Goal: Task Accomplishment & Management: Use online tool/utility

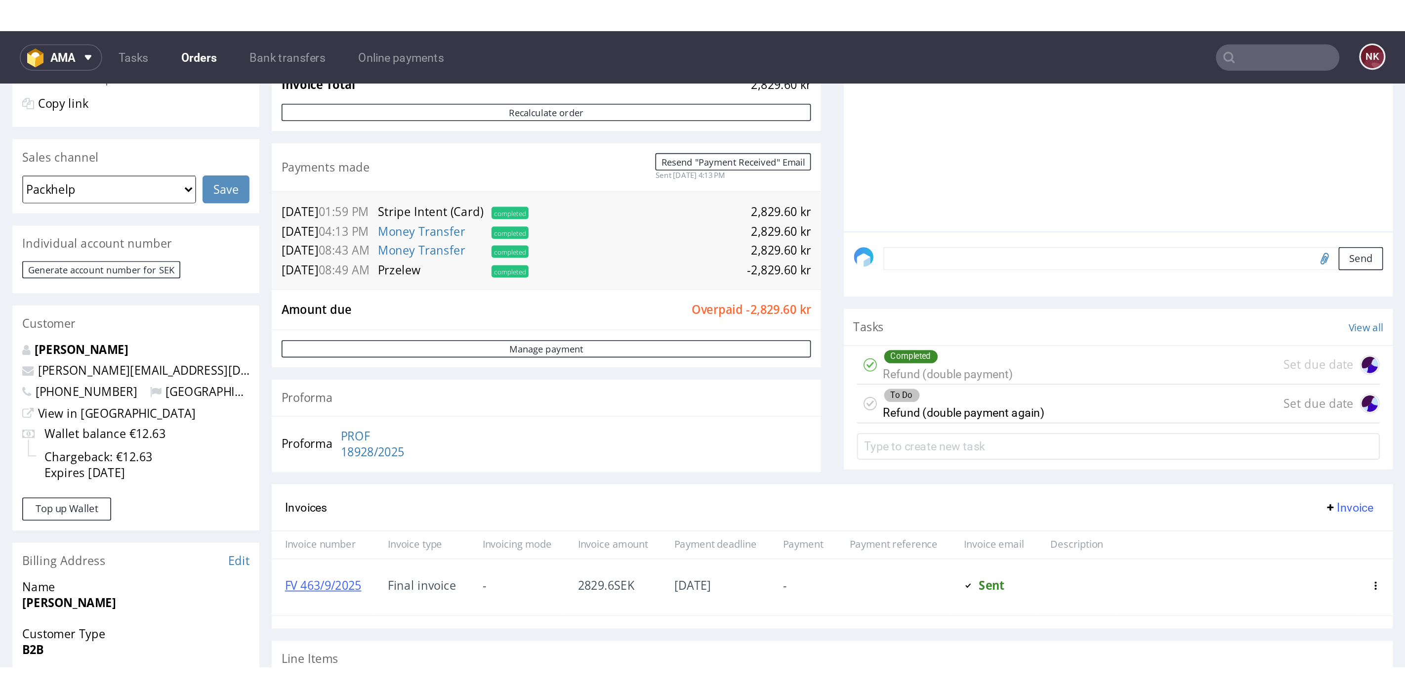
scroll to position [200, 0]
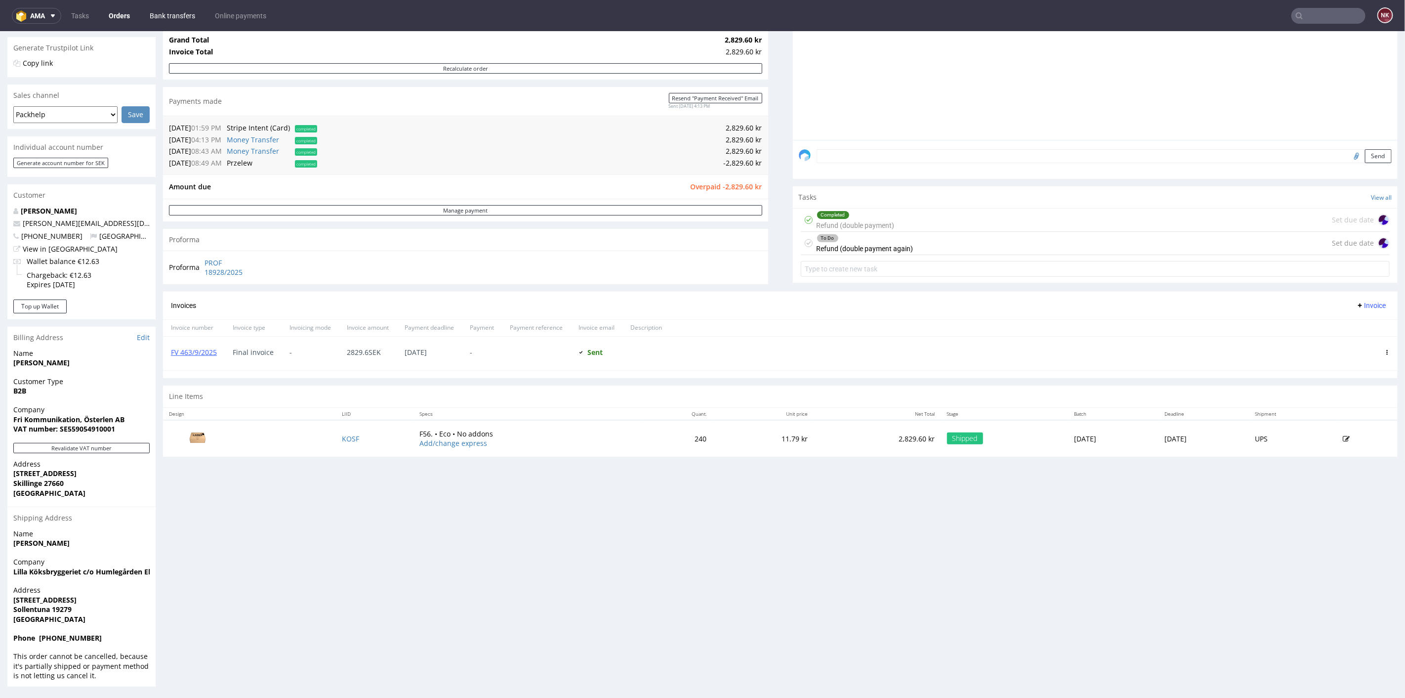
click at [155, 18] on link "Bank transfers" at bounding box center [172, 16] width 57 height 16
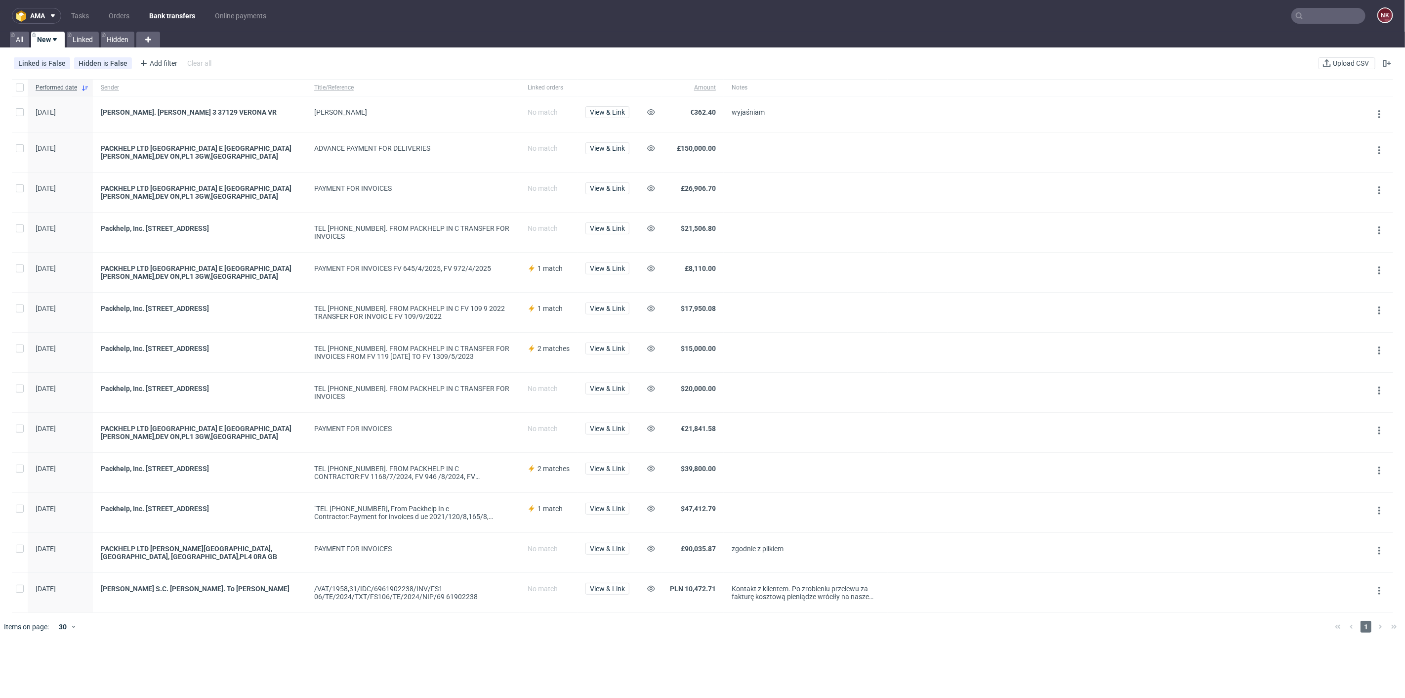
click at [843, 52] on div "Linked is False Hidden is False Add filter Hide filters Clear all Upload CSV" at bounding box center [702, 63] width 1405 height 24
click at [843, 57] on div "Linked is False Hidden is False Add filter Hide filters Clear all Upload CSV" at bounding box center [702, 63] width 1405 height 24
click at [843, 62] on span "Upload CSV" at bounding box center [1351, 63] width 40 height 7
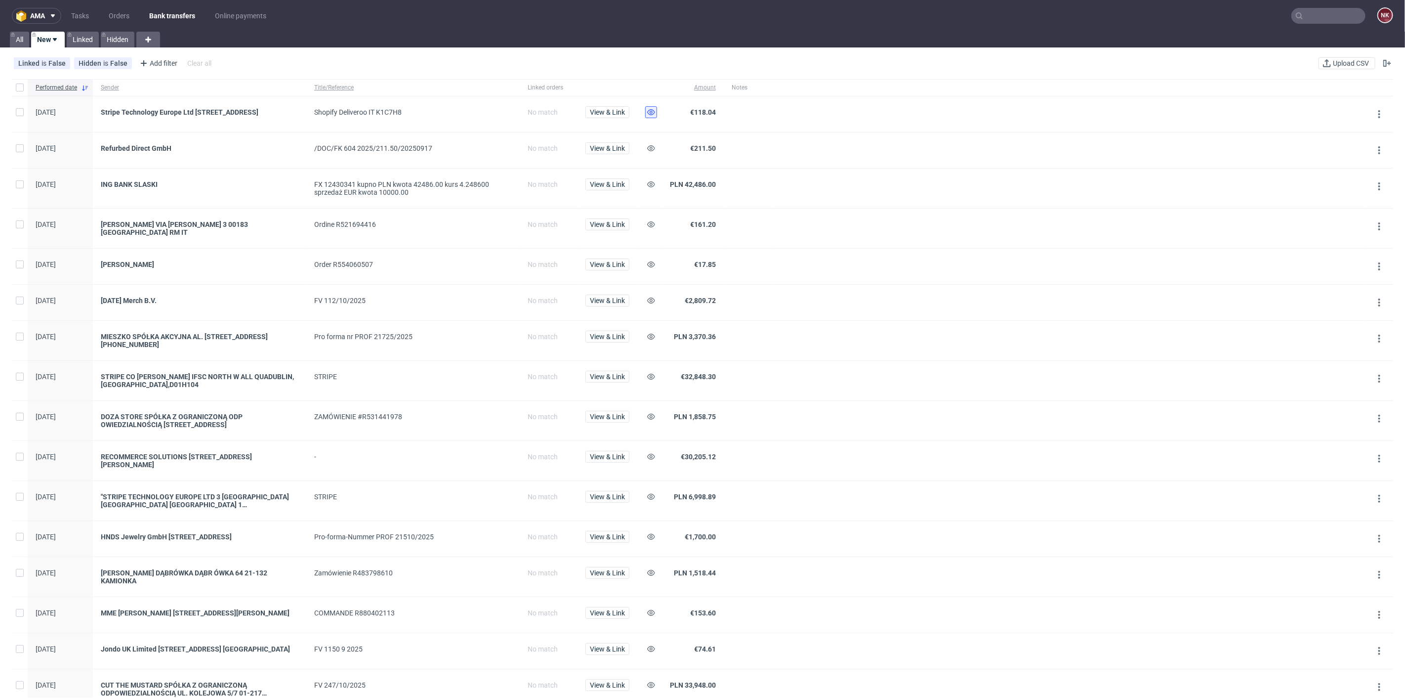
click at [648, 112] on use at bounding box center [651, 112] width 8 height 6
click at [647, 188] on icon at bounding box center [651, 184] width 8 height 8
click at [655, 375] on use at bounding box center [651, 377] width 8 height 6
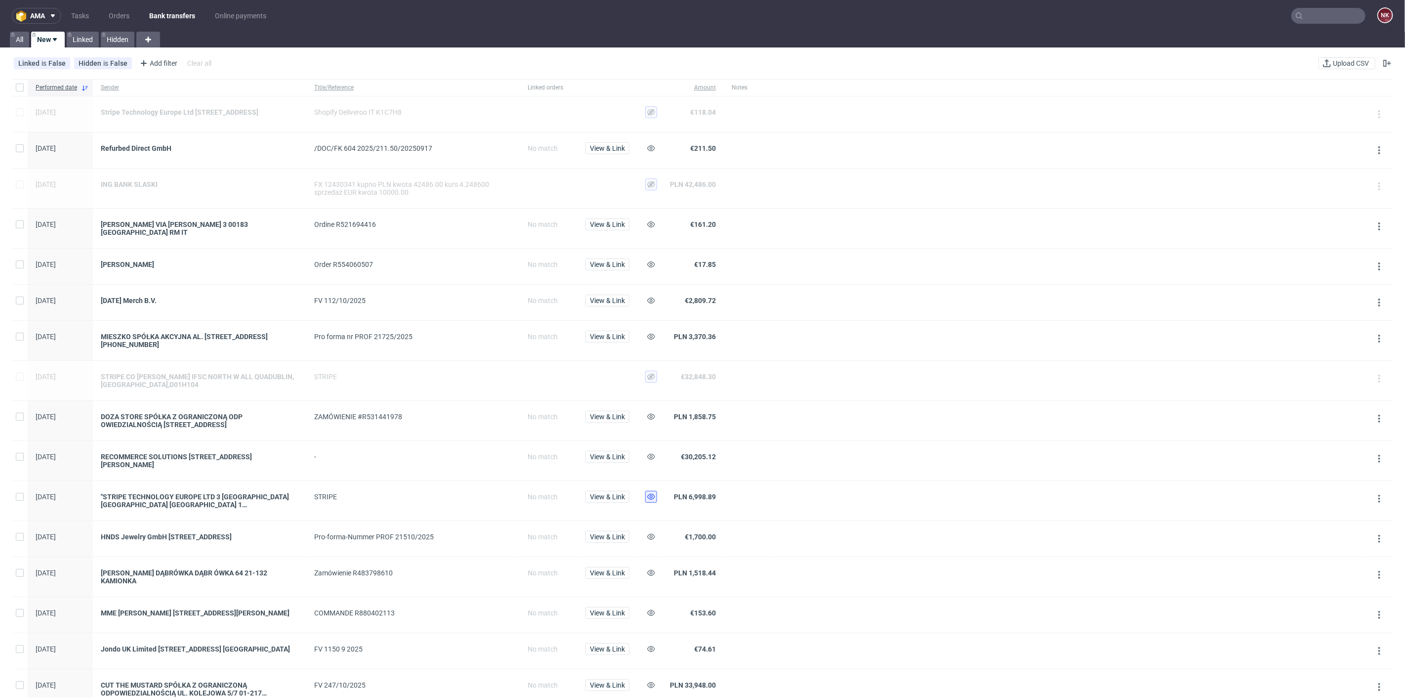
click at [653, 381] on icon at bounding box center [651, 497] width 8 height 8
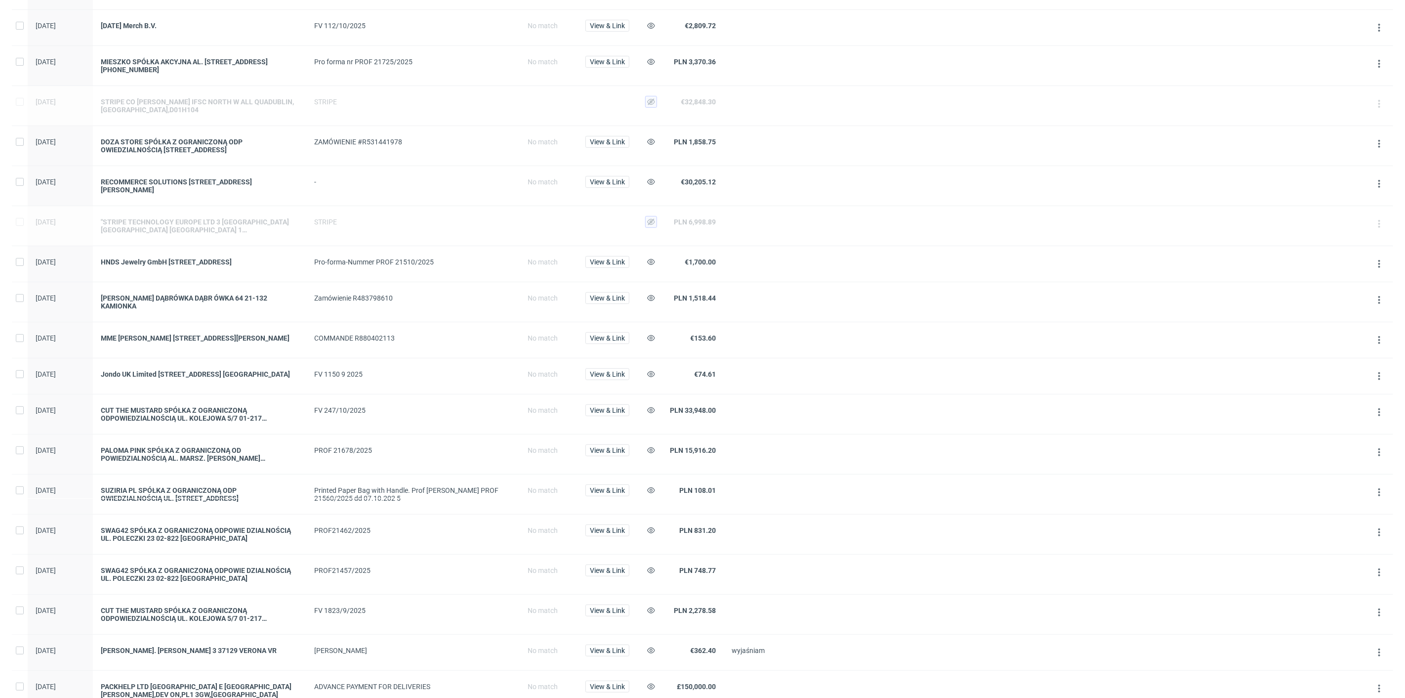
scroll to position [274, 0]
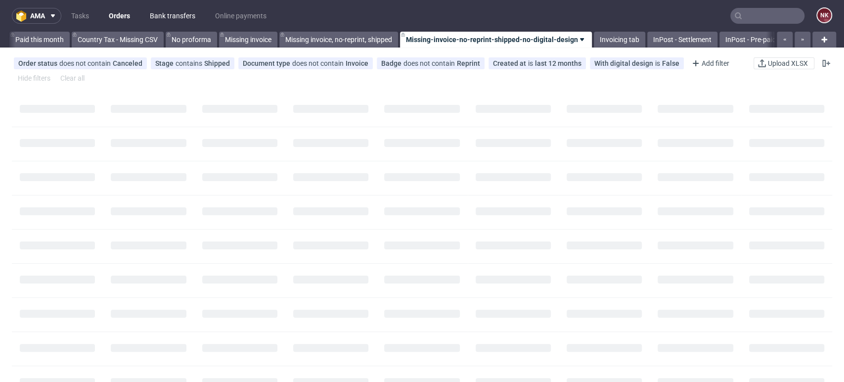
scroll to position [0, 1355]
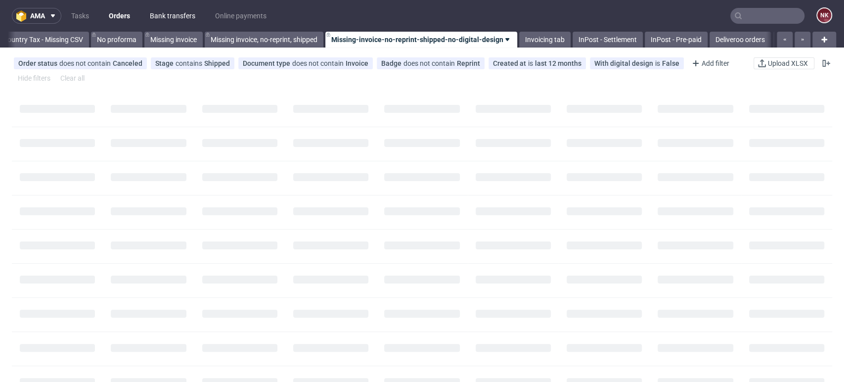
click at [154, 15] on link "Bank transfers" at bounding box center [172, 16] width 57 height 16
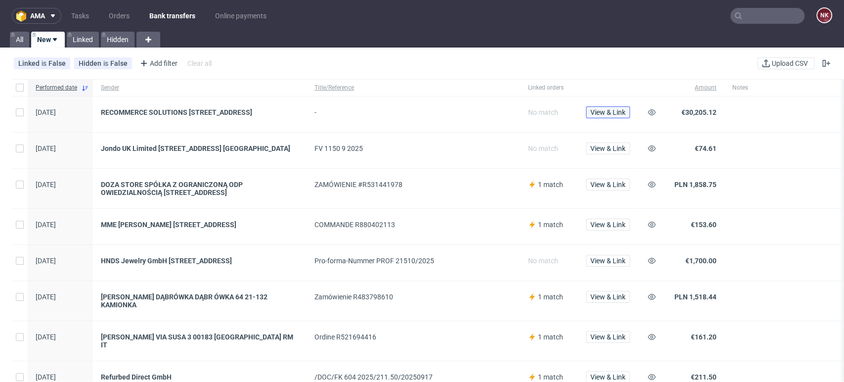
click at [608, 114] on span "View & Link" at bounding box center [607, 112] width 35 height 7
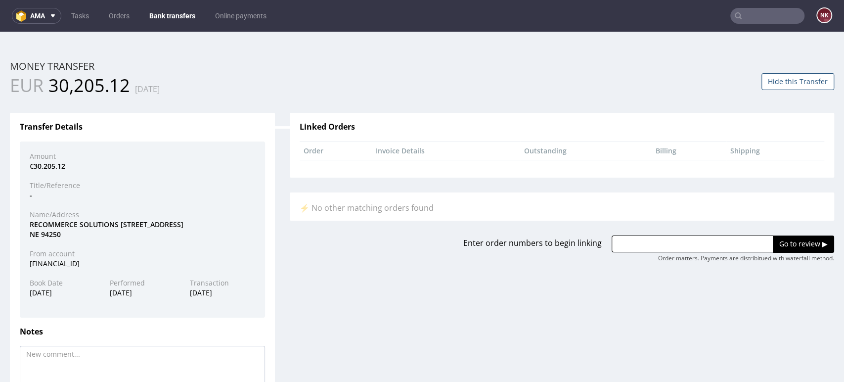
click at [55, 217] on div "Name/Address" at bounding box center [142, 215] width 240 height 10
click at [55, 223] on div "RECOMMERCE SOLUTIONS 54 AVENUE LENI NE 94250" at bounding box center [142, 228] width 240 height 19
copy div "RECOMMERCE"
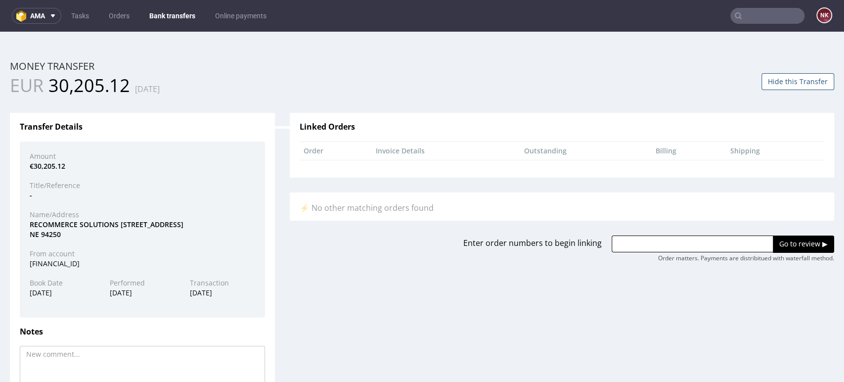
click at [668, 252] on input "text" at bounding box center [692, 243] width 162 height 17
paste input "R949639174"
click at [718, 240] on input "R949639174," at bounding box center [692, 243] width 162 height 17
paste input "R414017148"
type input "R949639174, R414017148"
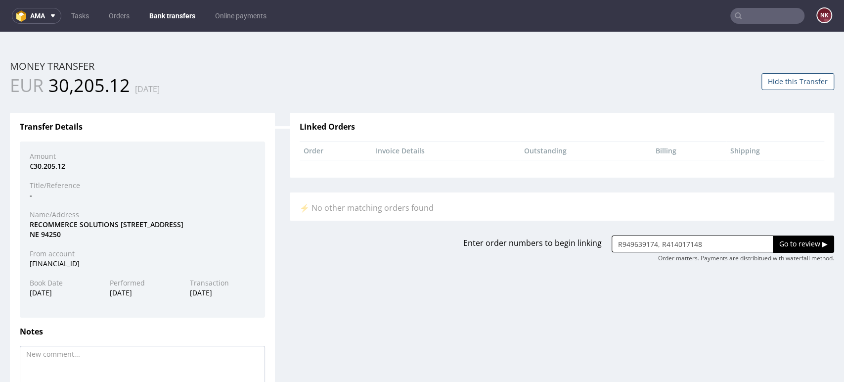
click at [786, 241] on input "Go to review ▶" at bounding box center [802, 243] width 61 height 17
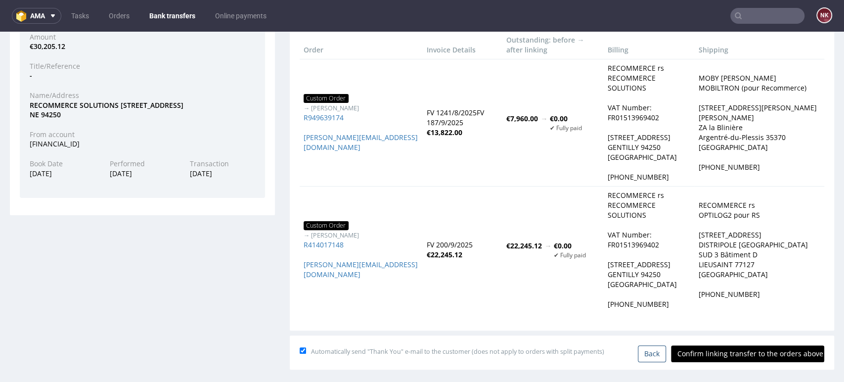
scroll to position [126, 0]
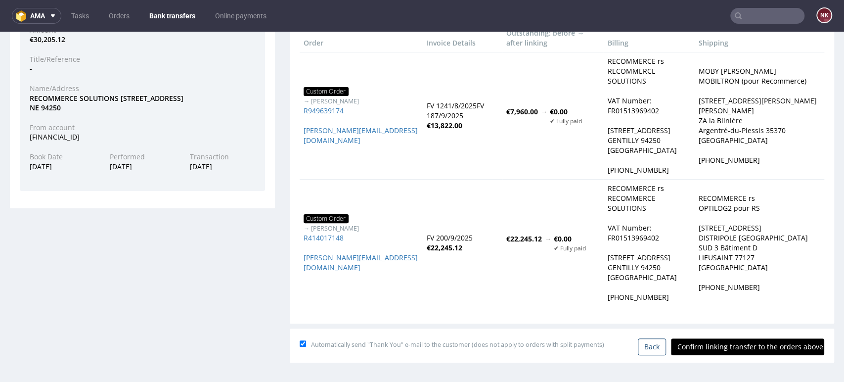
click at [698, 341] on input "Confirm linking transfer to the orders above" at bounding box center [747, 346] width 153 height 17
type input "In progress..."
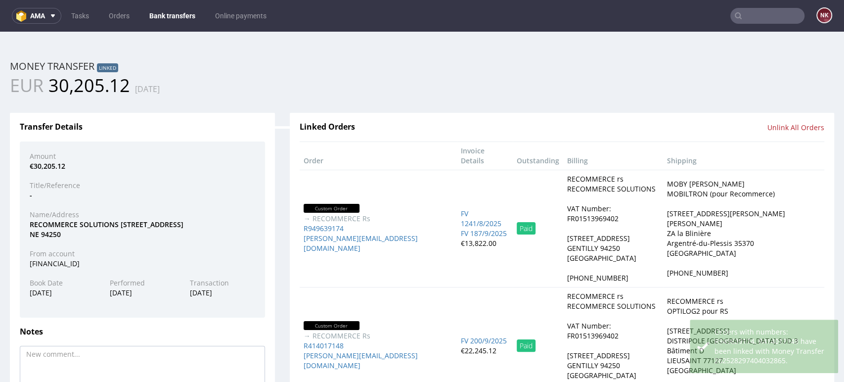
scroll to position [0, 0]
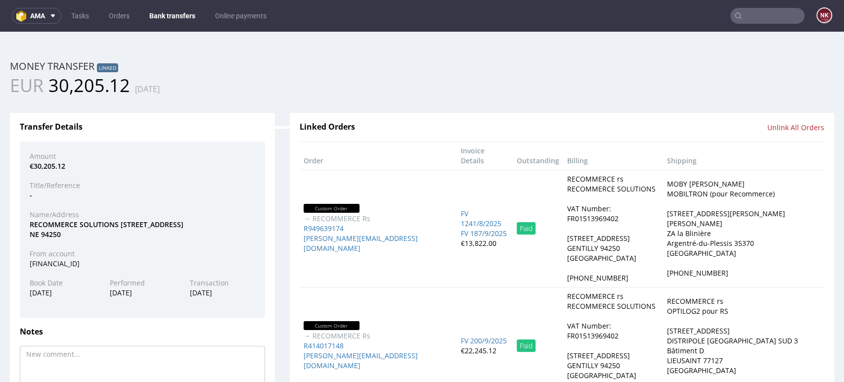
click at [172, 15] on link "Bank transfers" at bounding box center [172, 16] width 58 height 16
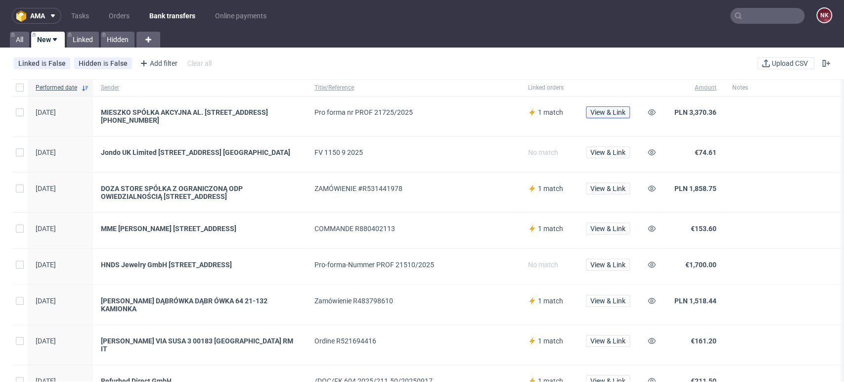
click at [609, 114] on span "View & Link" at bounding box center [607, 112] width 35 height 7
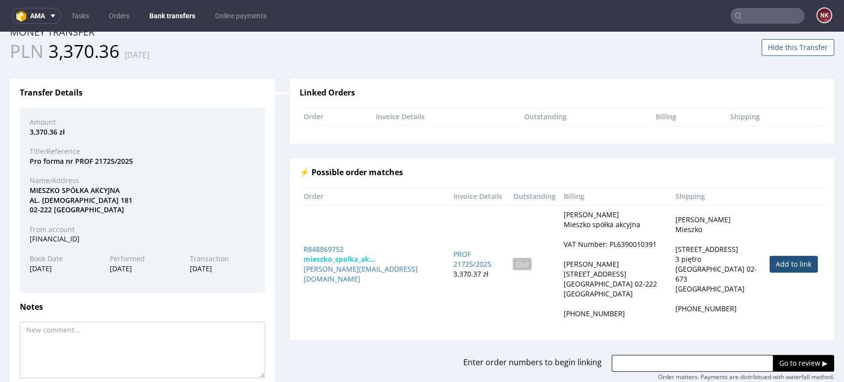
scroll to position [88, 0]
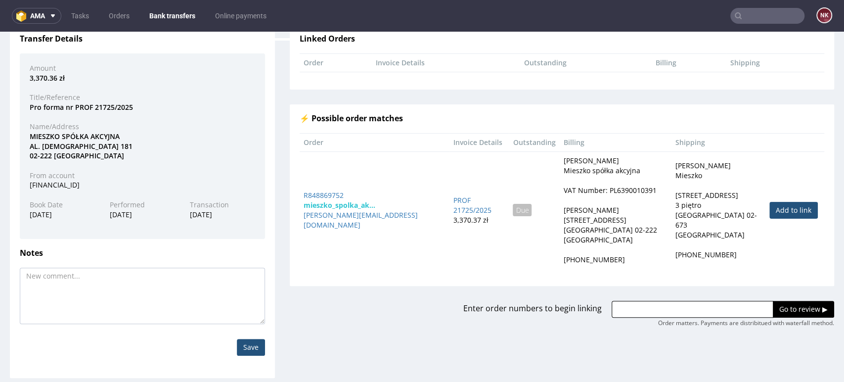
click at [772, 202] on link "Add to link" at bounding box center [793, 210] width 48 height 17
type input "R848869752"
click at [785, 304] on input "Go to review ▶" at bounding box center [802, 308] width 61 height 17
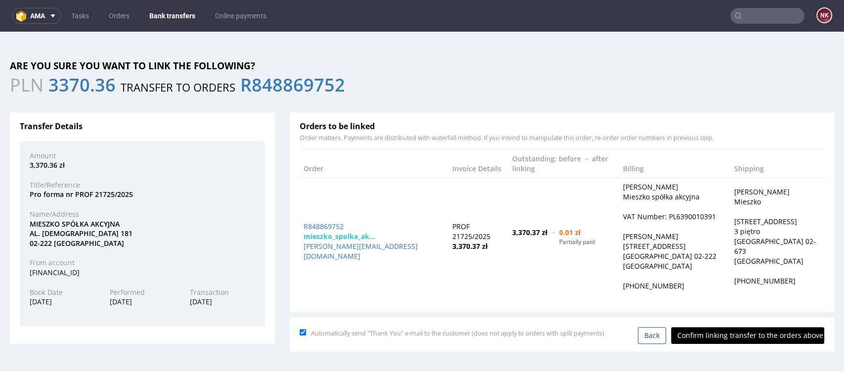
scroll to position [0, 0]
click at [740, 327] on input "Confirm linking transfer to the orders above" at bounding box center [747, 335] width 153 height 17
type input "In progress..."
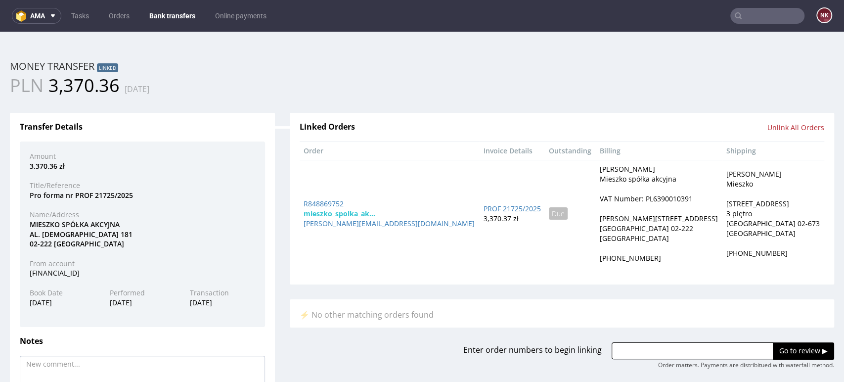
click at [174, 15] on link "Bank transfers" at bounding box center [172, 16] width 58 height 16
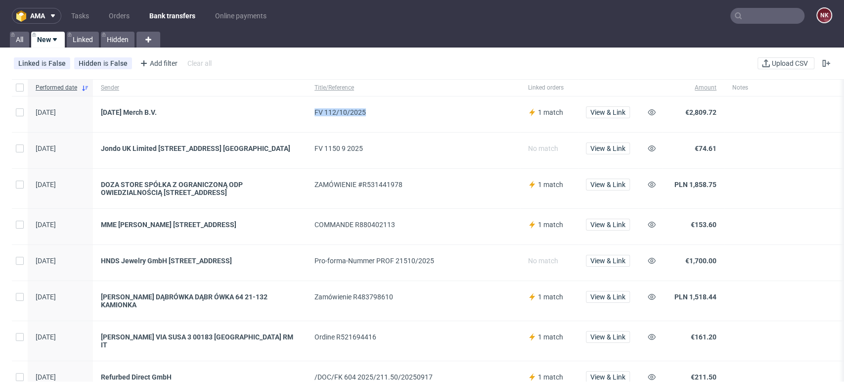
drag, startPoint x: 370, startPoint y: 112, endPoint x: 312, endPoint y: 112, distance: 57.3
click at [312, 112] on div "FV 112/10/2025" at bounding box center [412, 114] width 213 height 36
copy div "FV 112/10/2025"
click at [652, 110] on use at bounding box center [651, 112] width 8 height 6
click at [605, 145] on span "View & Link" at bounding box center [607, 148] width 35 height 7
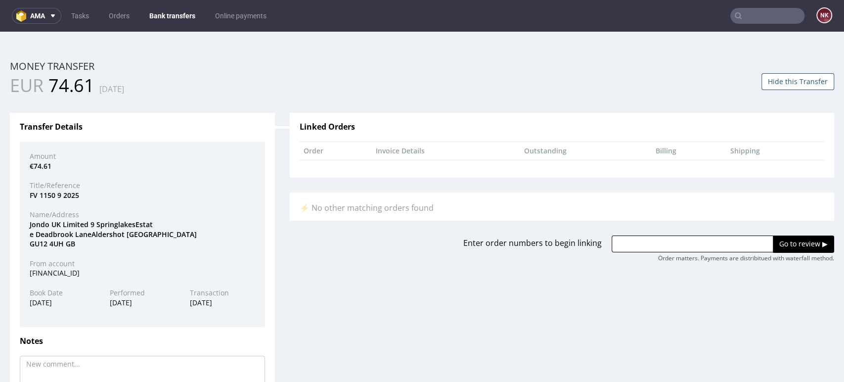
click at [652, 242] on input "text" at bounding box center [692, 243] width 162 height 17
paste input "R880766895"
type input "R880766895"
click at [791, 242] on input "Go to review ▶" at bounding box center [802, 243] width 61 height 17
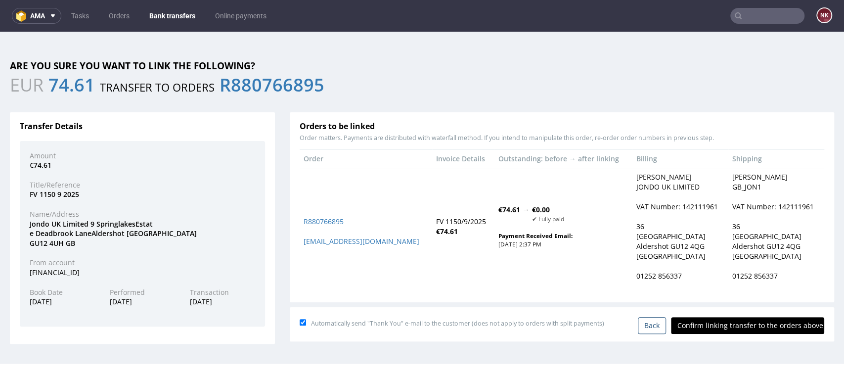
click at [715, 327] on input "Confirm linking transfer to the orders above" at bounding box center [747, 325] width 153 height 17
type input "In progress..."
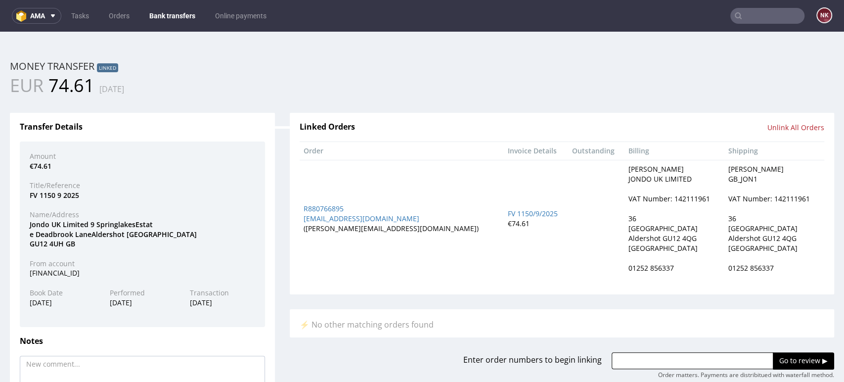
click at [405, 99] on div "Linked Orders Unlink All Orders Order Invoice Details Outstanding Billing Shipp…" at bounding box center [561, 238] width 559 height 281
click at [146, 2] on nav "ama Tasks Orders Bank transfers Online payments NK" at bounding box center [422, 16] width 844 height 32
click at [164, 18] on link "Bank transfers" at bounding box center [172, 16] width 58 height 16
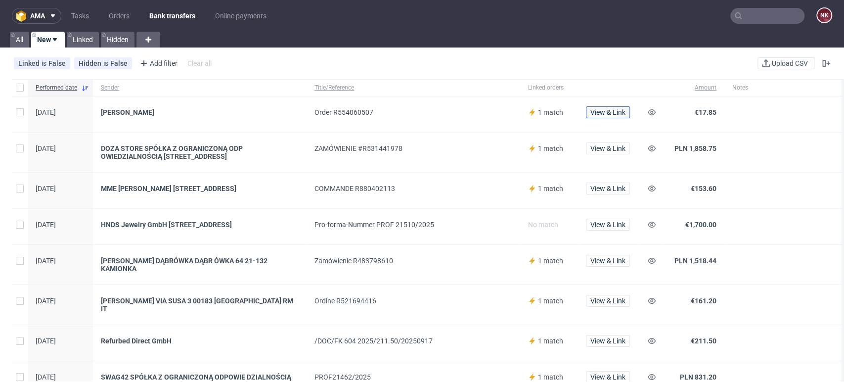
click at [596, 111] on span "View & Link" at bounding box center [607, 112] width 35 height 7
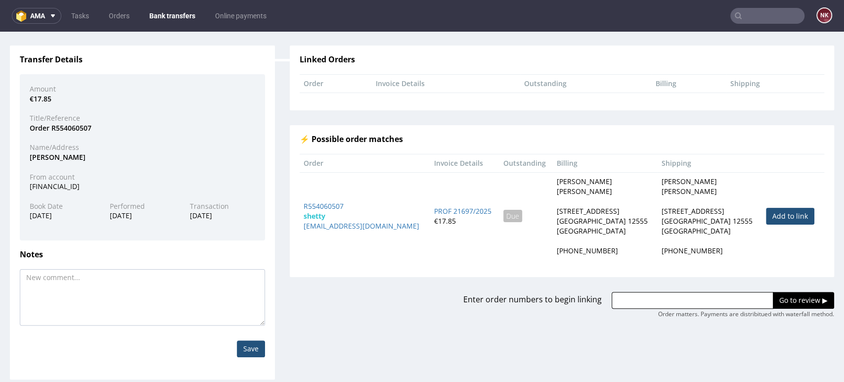
scroll to position [69, 0]
click at [766, 208] on link "Add to link" at bounding box center [790, 214] width 48 height 17
type input "R554060507"
click at [779, 298] on input "Go to review ▶" at bounding box center [802, 298] width 61 height 17
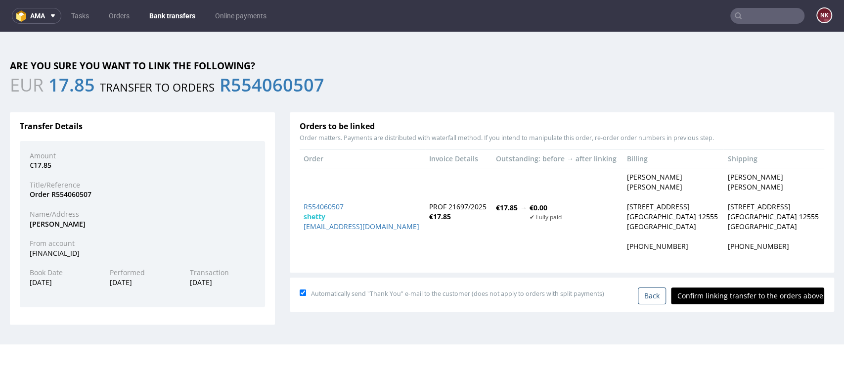
scroll to position [0, 0]
click at [750, 289] on input "Confirm linking transfer to the orders above" at bounding box center [747, 295] width 153 height 17
type input "In progress..."
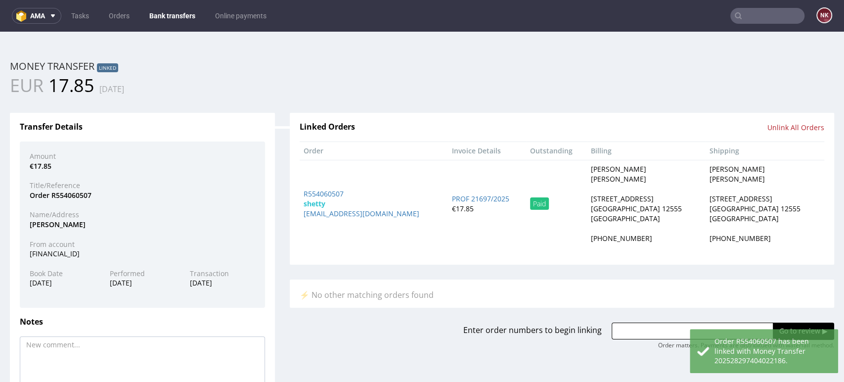
click at [164, 9] on link "Bank transfers" at bounding box center [172, 16] width 58 height 16
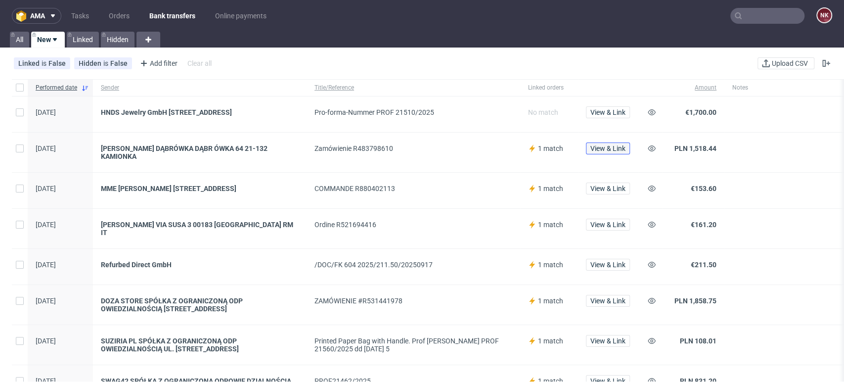
click at [618, 149] on span "View & Link" at bounding box center [607, 148] width 35 height 7
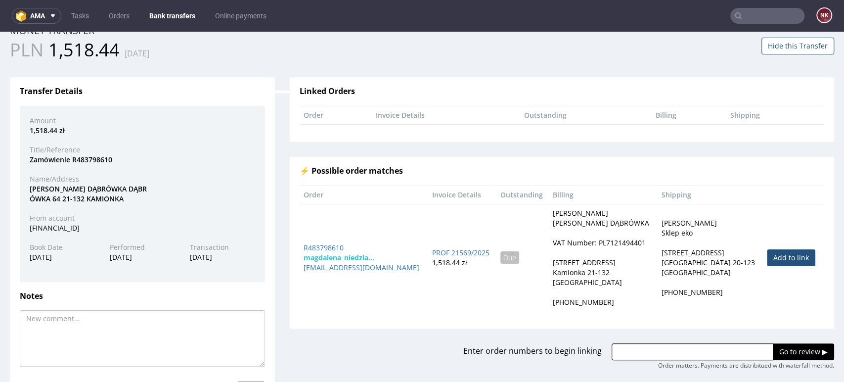
scroll to position [55, 0]
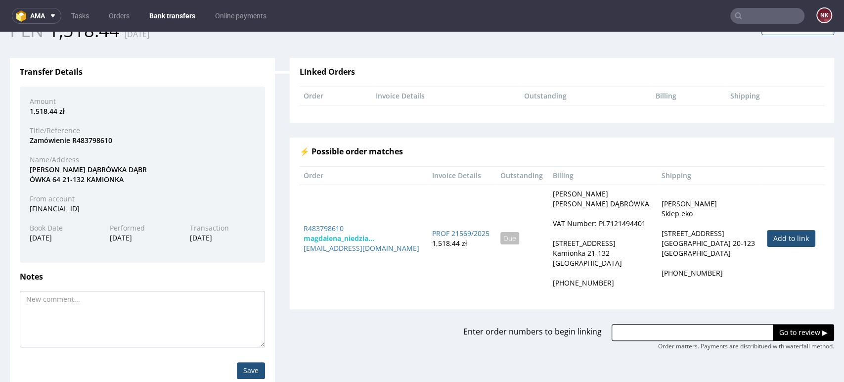
drag, startPoint x: 787, startPoint y: 237, endPoint x: 784, endPoint y: 280, distance: 43.1
click at [787, 237] on link "Add to link" at bounding box center [790, 238] width 48 height 17
type input "R483798610"
click at [782, 331] on input "Go to review ▶" at bounding box center [802, 332] width 61 height 17
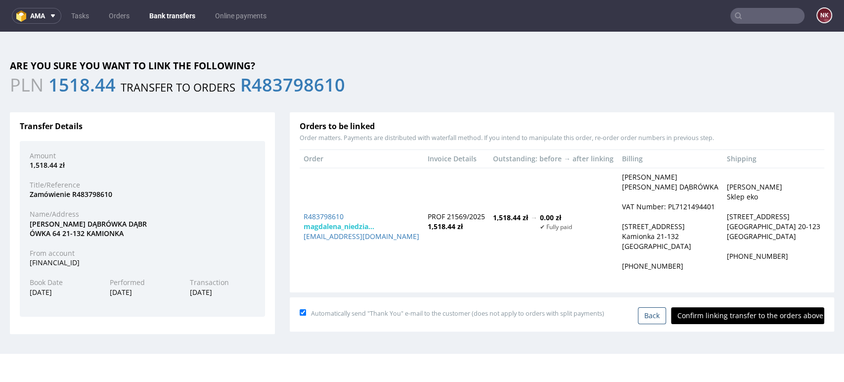
scroll to position [0, 0]
click at [758, 315] on input "Confirm linking transfer to the orders above" at bounding box center [747, 315] width 153 height 17
type input "In progress..."
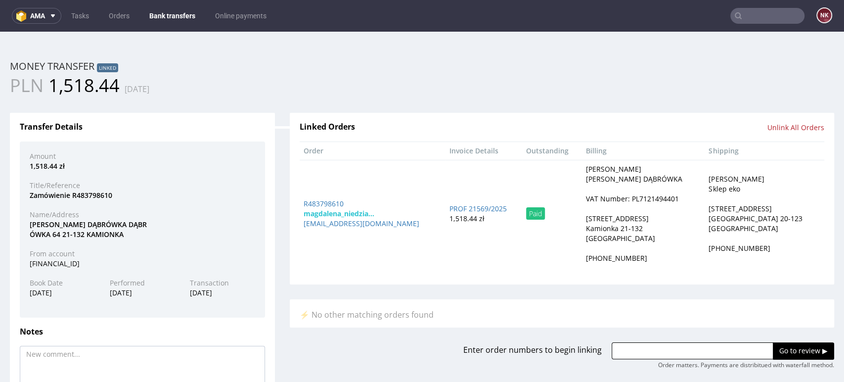
click at [178, 14] on link "Bank transfers" at bounding box center [172, 16] width 58 height 16
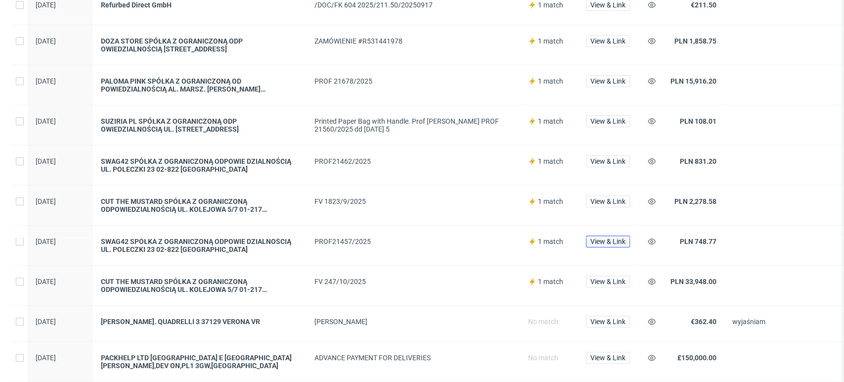
click at [598, 238] on span "View & Link" at bounding box center [607, 241] width 35 height 7
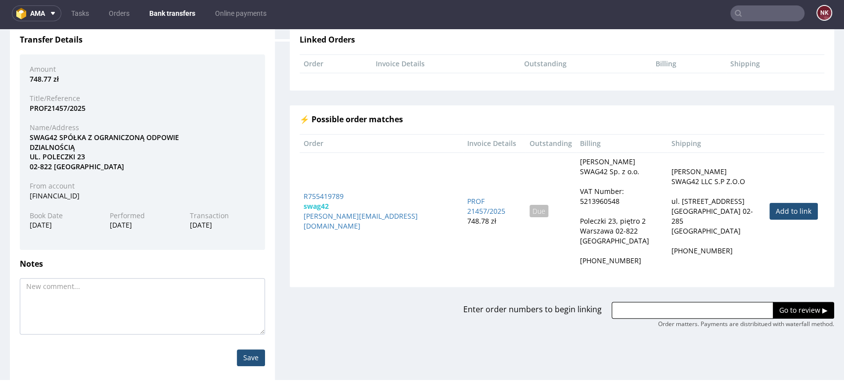
scroll to position [98, 0]
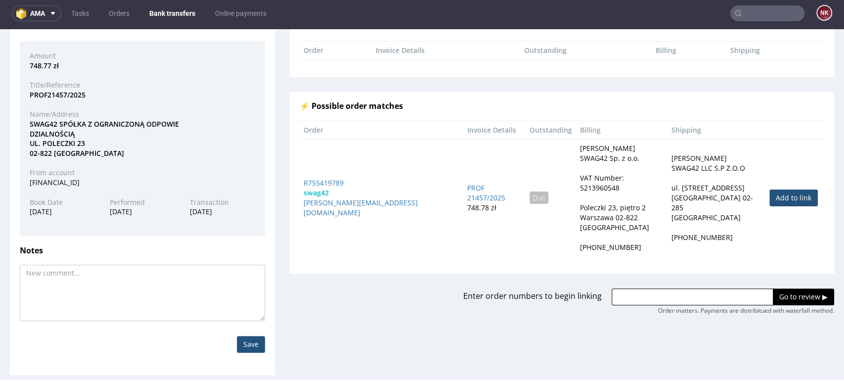
click at [769, 192] on link "Add to link" at bounding box center [793, 197] width 48 height 17
type input "R755419789"
click at [772, 288] on input "Go to review ▶" at bounding box center [802, 296] width 61 height 17
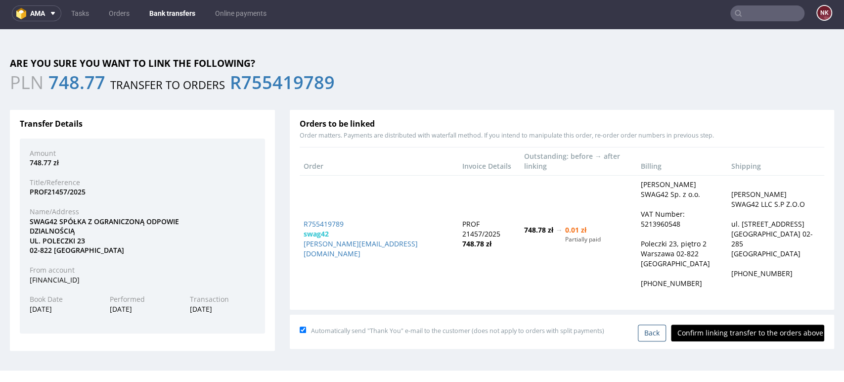
scroll to position [0, 0]
click at [735, 324] on input "Confirm linking transfer to the orders above" at bounding box center [747, 332] width 153 height 17
type input "In progress..."
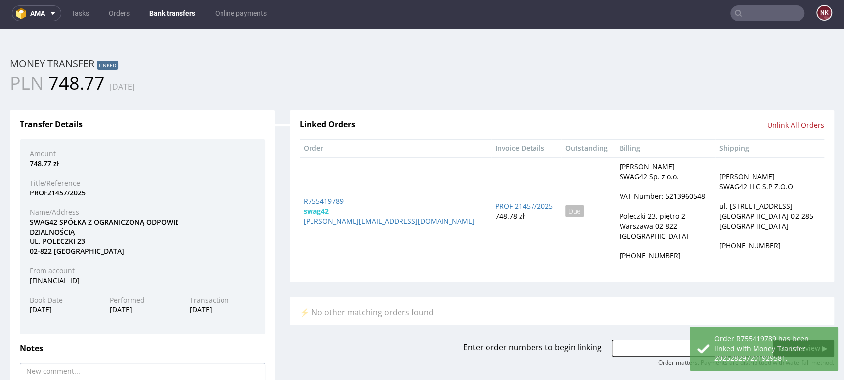
click at [177, 11] on link "Bank transfers" at bounding box center [172, 13] width 58 height 16
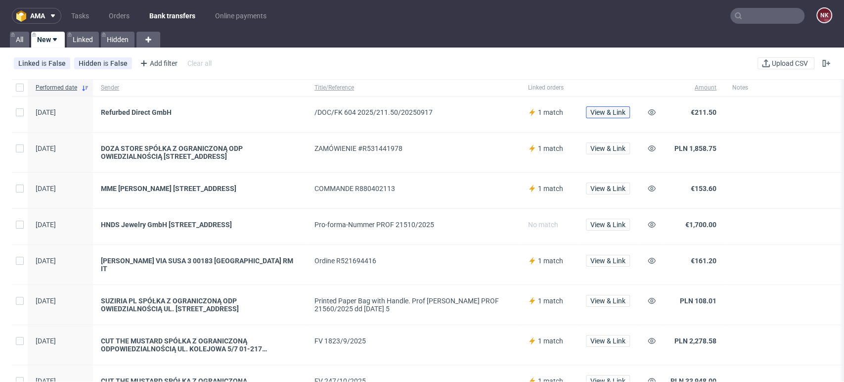
click at [617, 111] on span "View & Link" at bounding box center [607, 112] width 35 height 7
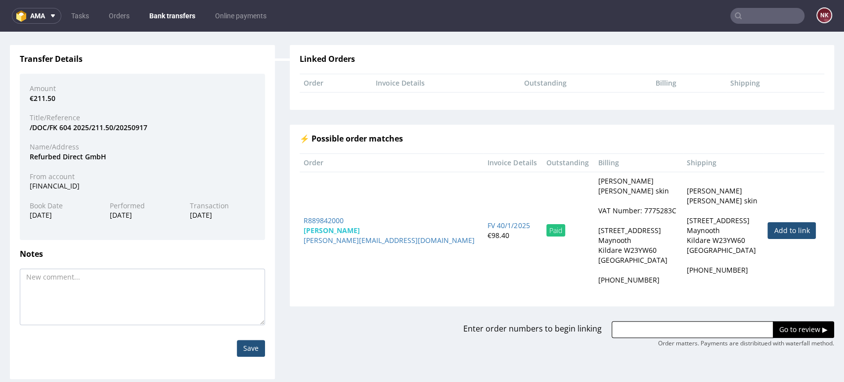
scroll to position [69, 0]
click at [35, 155] on div "Refurbed Direct GmbH" at bounding box center [142, 156] width 240 height 10
copy div "Refurbed"
click at [694, 339] on div "Order matters. Payments are distribitued with waterfall method." at bounding box center [746, 342] width 176 height 8
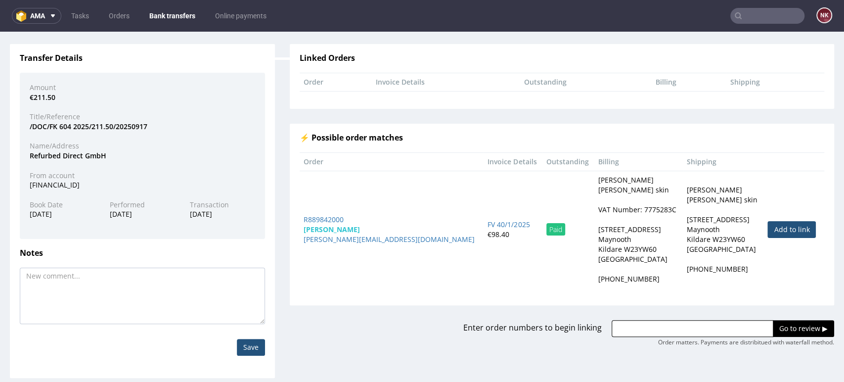
click at [696, 331] on input "text" at bounding box center [692, 328] width 162 height 17
paste input "R059086651"
type input "R059086651"
click at [779, 330] on input "Go to review ▶" at bounding box center [802, 328] width 61 height 17
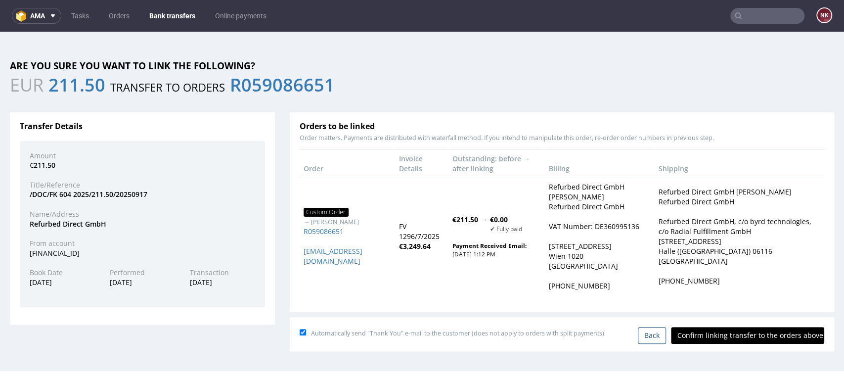
scroll to position [0, 0]
click at [756, 335] on input "Confirm linking transfer to the orders above" at bounding box center [747, 335] width 153 height 17
type input "In progress..."
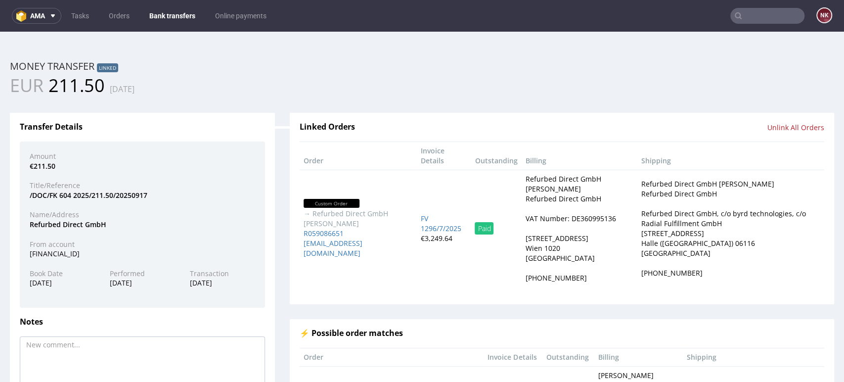
drag, startPoint x: 169, startPoint y: 13, endPoint x: 181, endPoint y: 23, distance: 15.1
click at [169, 13] on link "Bank transfers" at bounding box center [172, 16] width 58 height 16
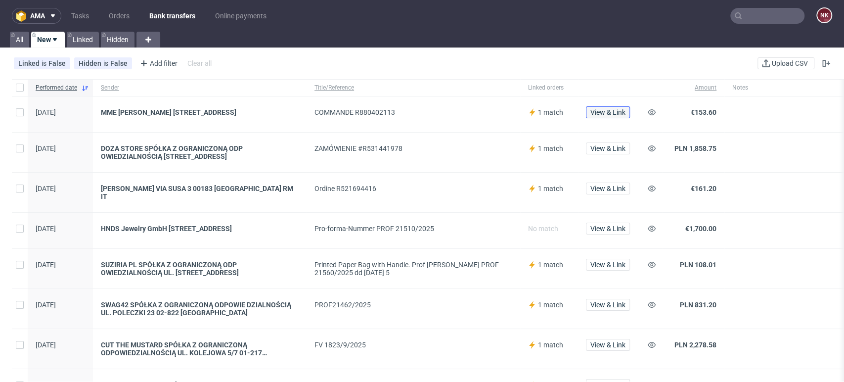
click at [628, 110] on button "View & Link" at bounding box center [608, 112] width 44 height 12
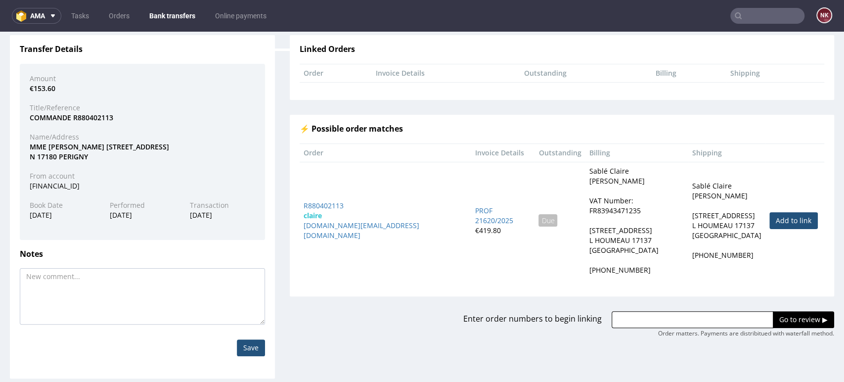
scroll to position [79, 0]
click at [778, 211] on link "Add to link" at bounding box center [793, 219] width 48 height 17
type input "R880402113"
click at [788, 310] on input "Go to review ▶" at bounding box center [802, 318] width 61 height 17
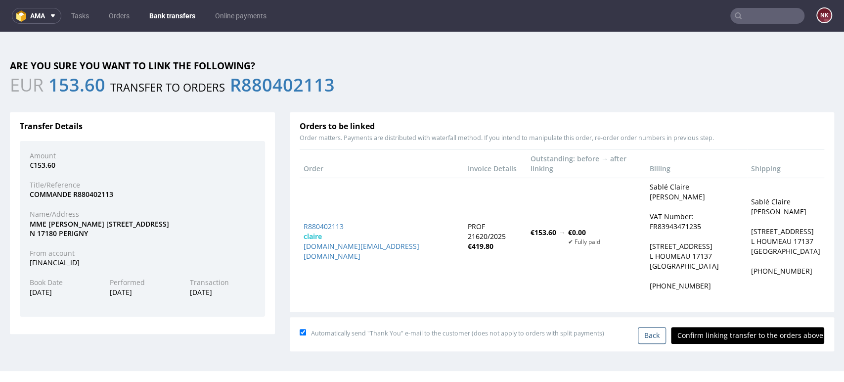
scroll to position [0, 0]
click at [742, 327] on input "Confirm linking transfer to the orders above" at bounding box center [747, 335] width 153 height 17
type input "In progress..."
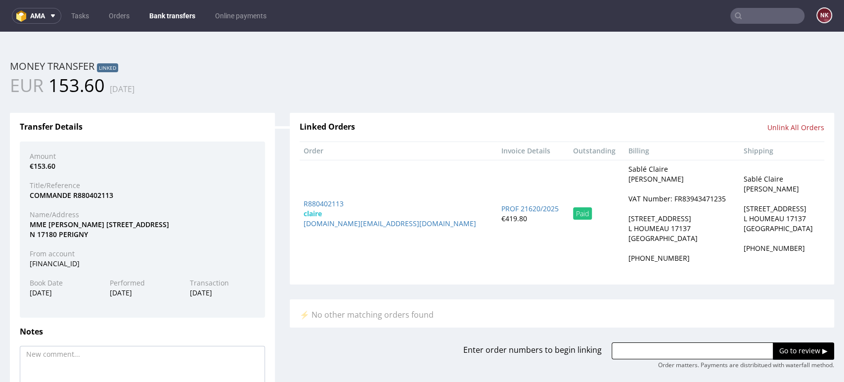
click at [174, 20] on link "Bank transfers" at bounding box center [172, 16] width 58 height 16
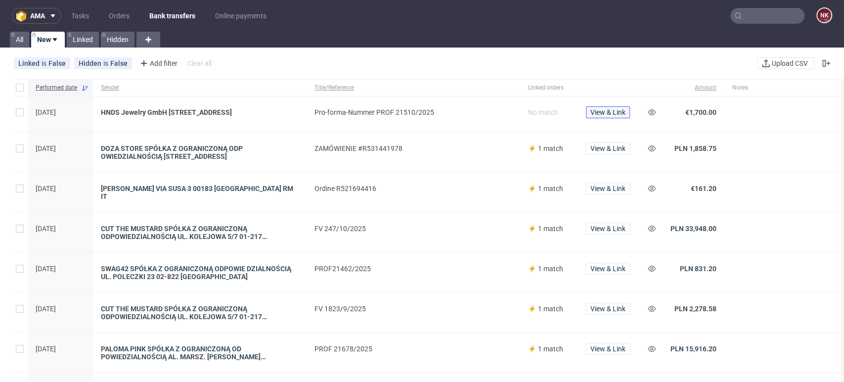
click at [606, 117] on button "View & Link" at bounding box center [608, 112] width 44 height 12
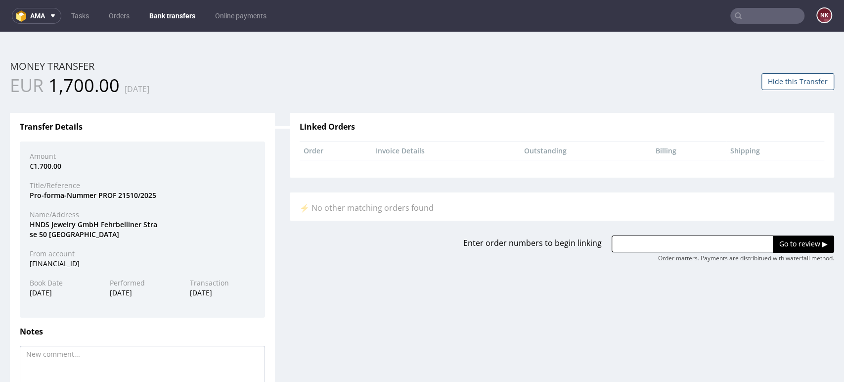
click at [59, 228] on div "HNDS Jewelry GmbH Fehrbelliner Stra se 50 10119 Berlin" at bounding box center [142, 228] width 240 height 19
copy div "Jewelry"
click at [635, 237] on input "text" at bounding box center [692, 243] width 162 height 17
paste input "R070392405"
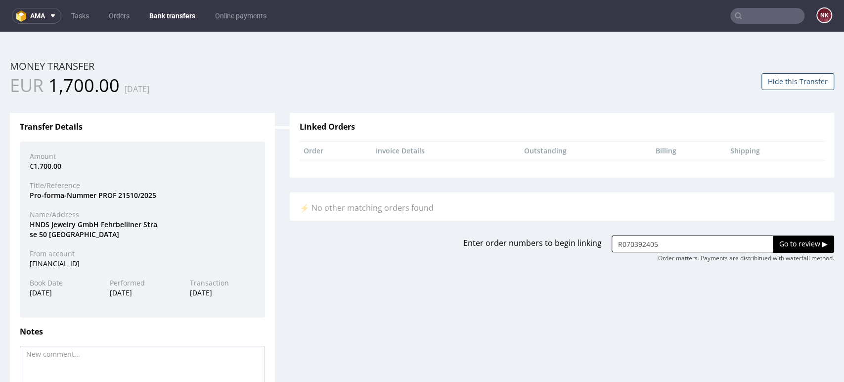
type input "R070392405"
click at [772, 244] on input "Go to review ▶" at bounding box center [802, 243] width 61 height 17
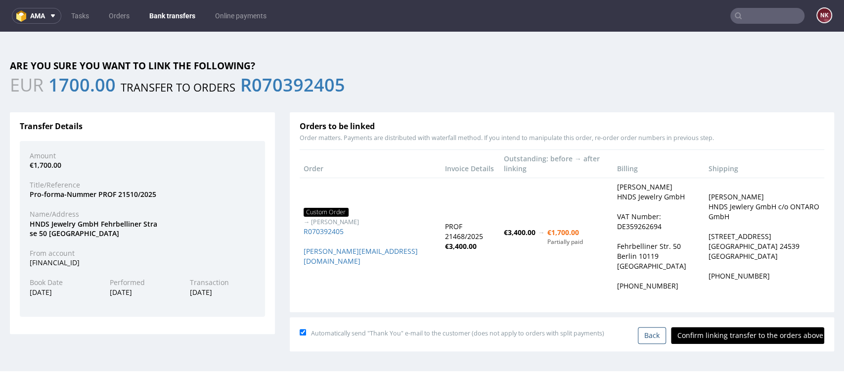
click at [728, 327] on input "Confirm linking transfer to the orders above" at bounding box center [747, 335] width 153 height 17
type input "In progress..."
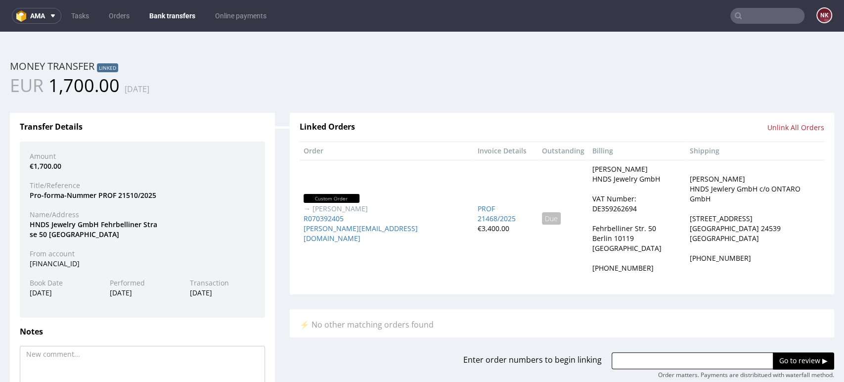
click at [163, 11] on link "Bank transfers" at bounding box center [172, 16] width 58 height 16
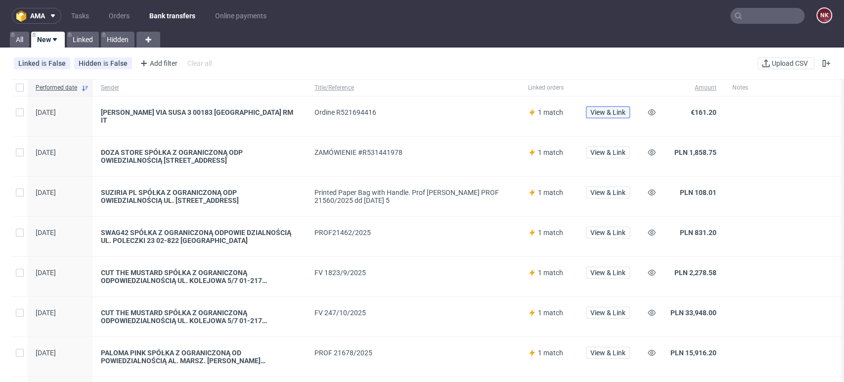
click at [597, 115] on span "View & Link" at bounding box center [607, 112] width 35 height 7
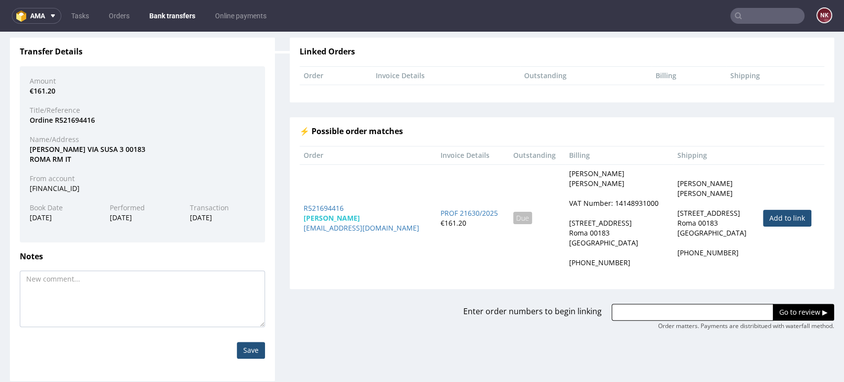
scroll to position [79, 0]
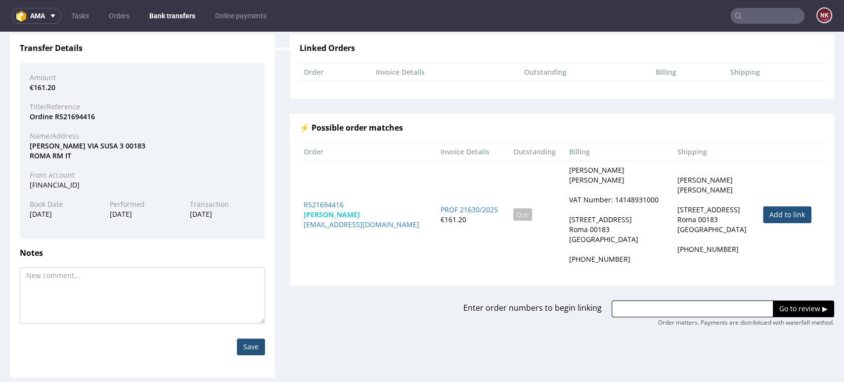
click at [763, 213] on link "Add to link" at bounding box center [787, 214] width 48 height 17
type input "R521694416"
click at [772, 303] on input "Go to review ▶" at bounding box center [802, 308] width 61 height 17
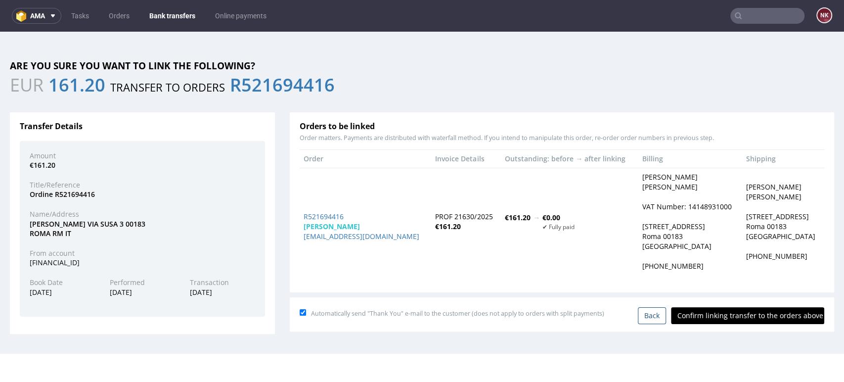
scroll to position [0, 0]
click at [747, 319] on input "Confirm linking transfer to the orders above" at bounding box center [747, 315] width 153 height 17
type input "In progress..."
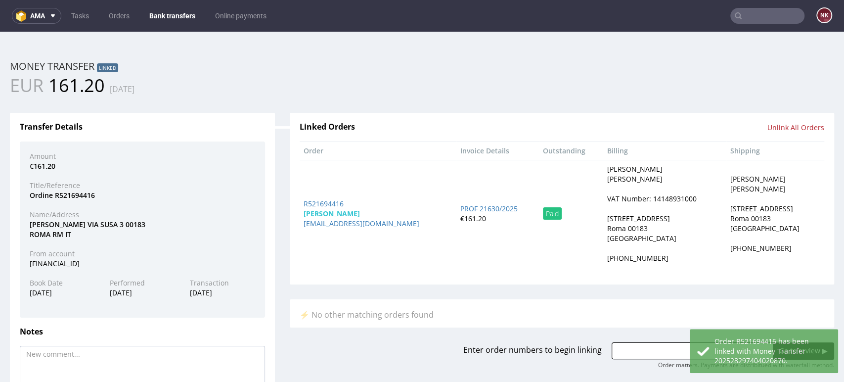
click at [174, 15] on link "Bank transfers" at bounding box center [172, 16] width 58 height 16
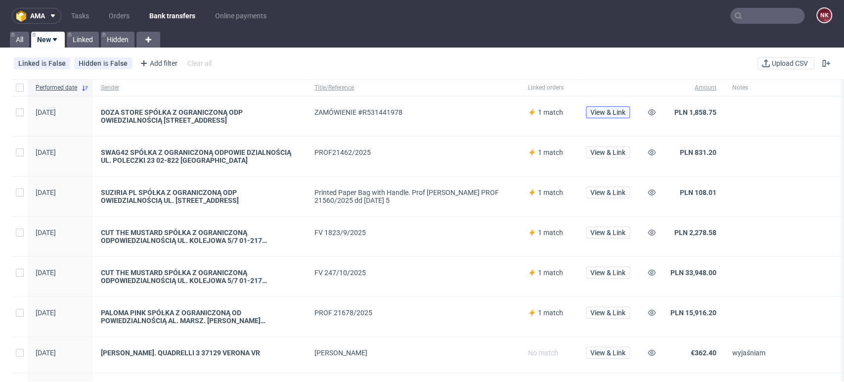
click at [619, 114] on span "View & Link" at bounding box center [607, 112] width 35 height 7
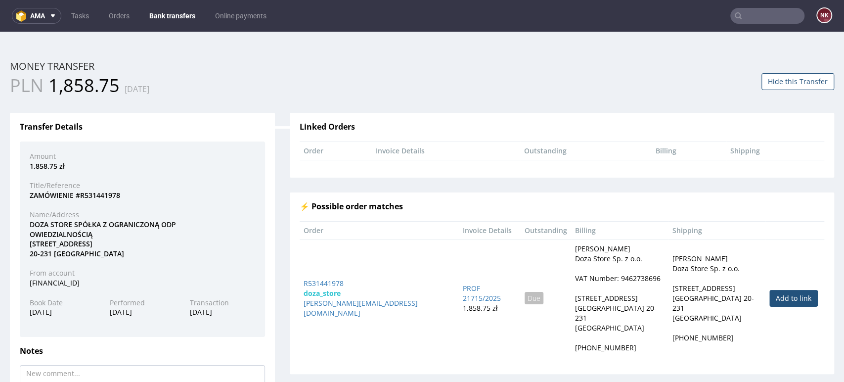
click at [770, 295] on link "Add to link" at bounding box center [793, 298] width 48 height 17
type input "R531441978"
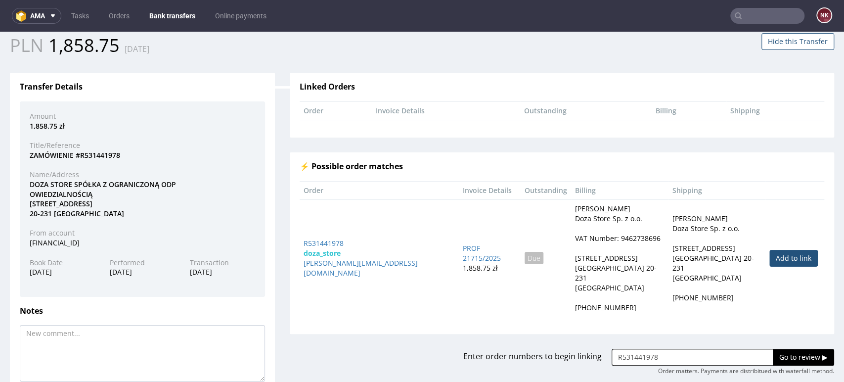
scroll to position [98, 0]
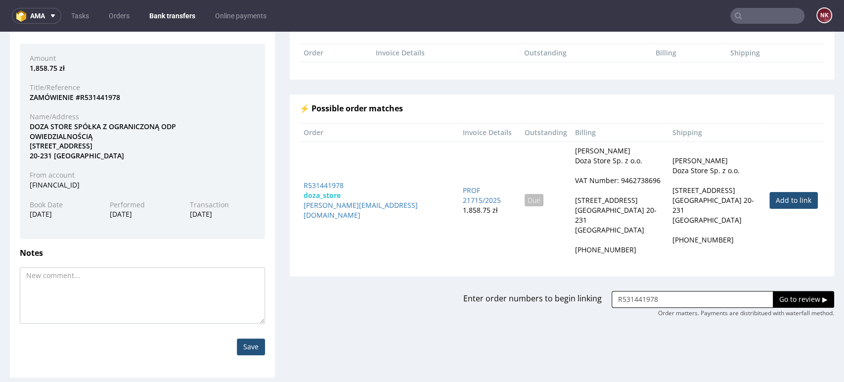
click at [772, 296] on input "Go to review ▶" at bounding box center [802, 299] width 61 height 17
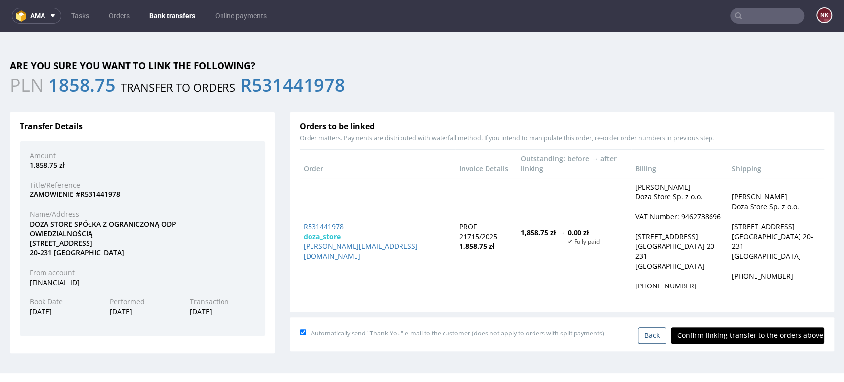
scroll to position [0, 0]
click at [750, 327] on input "Confirm linking transfer to the orders above" at bounding box center [747, 335] width 153 height 17
type input "In progress..."
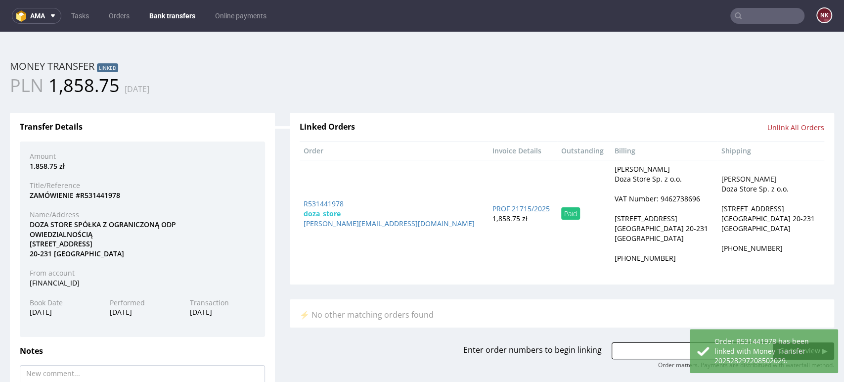
click at [166, 8] on link "Bank transfers" at bounding box center [172, 16] width 58 height 16
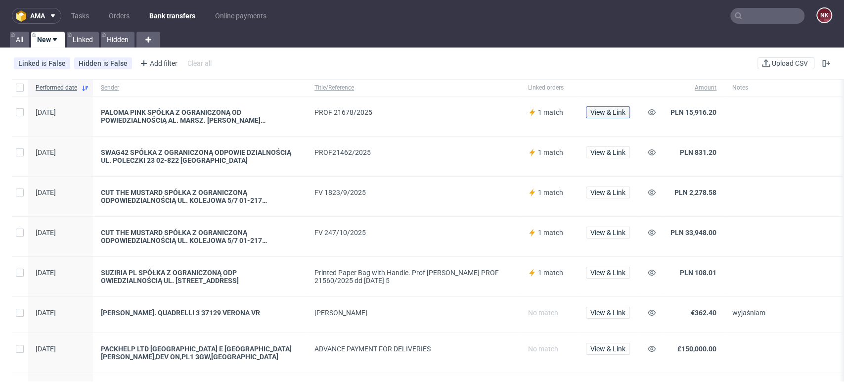
click at [613, 111] on span "View & Link" at bounding box center [607, 112] width 35 height 7
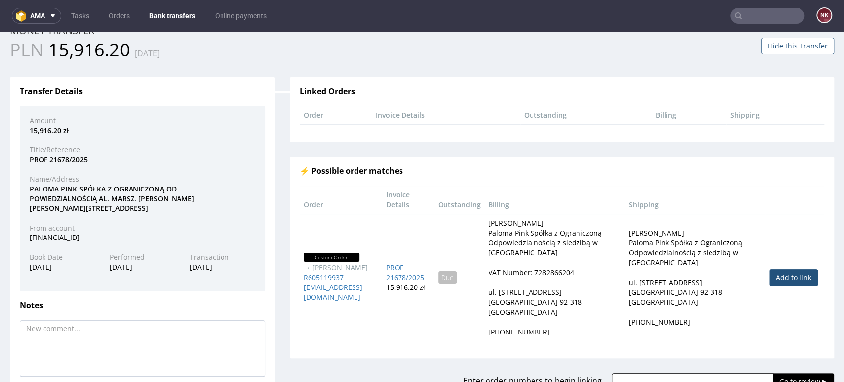
scroll to position [55, 0]
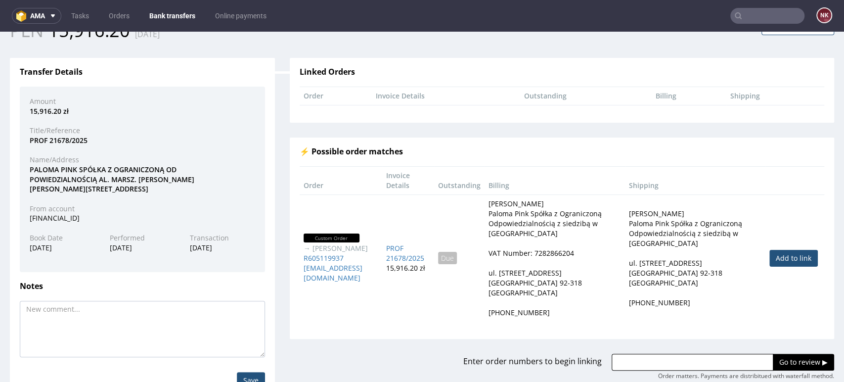
click at [769, 256] on link "Add to link" at bounding box center [793, 258] width 48 height 17
type input "R605119937"
click at [773, 353] on input "Go to review ▶" at bounding box center [802, 361] width 61 height 17
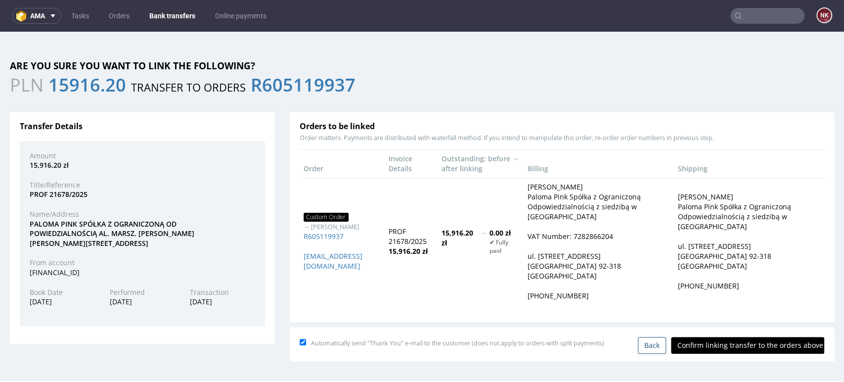
scroll to position [0, 0]
click at [758, 337] on input "Confirm linking transfer to the orders above" at bounding box center [747, 345] width 153 height 17
type input "In progress..."
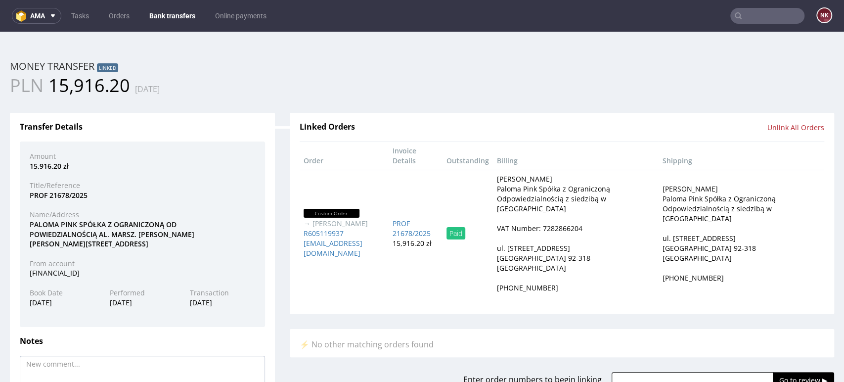
click at [164, 11] on link "Bank transfers" at bounding box center [172, 16] width 58 height 16
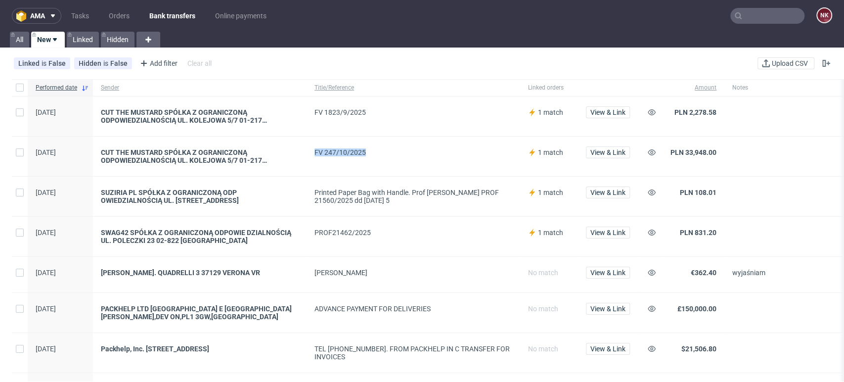
drag, startPoint x: 364, startPoint y: 153, endPoint x: 307, endPoint y: 153, distance: 56.3
click at [307, 153] on div "FV 247/10/2025" at bounding box center [412, 156] width 213 height 40
copy div "FV 247/10/2025"
click at [783, 228] on span at bounding box center [806, 236] width 148 height 16
click at [650, 148] on icon at bounding box center [651, 152] width 8 height 8
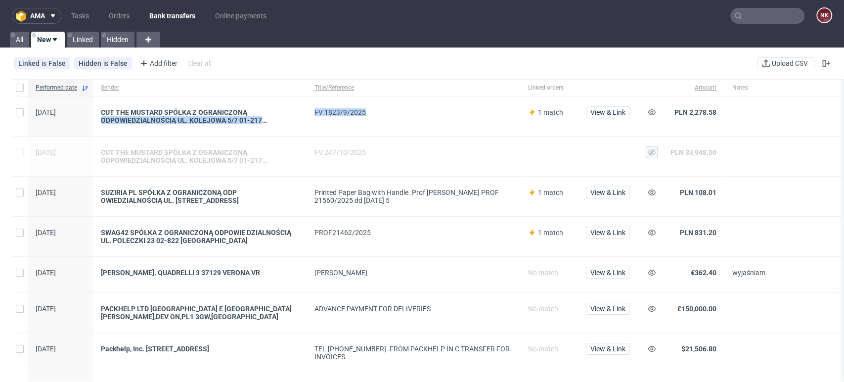
drag, startPoint x: 377, startPoint y: 106, endPoint x: 302, endPoint y: 112, distance: 74.3
click at [302, 112] on div "08/10/2025 CUT THE MUSTARD SPÓŁKA Z OGRANICZONĄ ODPOWIEDZIALNOŚCIĄ UL. KOLEJOWA…" at bounding box center [472, 116] width 920 height 40
click at [362, 111] on div "FV 1823/9/2025" at bounding box center [413, 112] width 198 height 8
drag, startPoint x: 389, startPoint y: 112, endPoint x: 314, endPoint y: 110, distance: 75.1
click at [314, 110] on div "FV 1823/9/2025" at bounding box center [413, 112] width 198 height 8
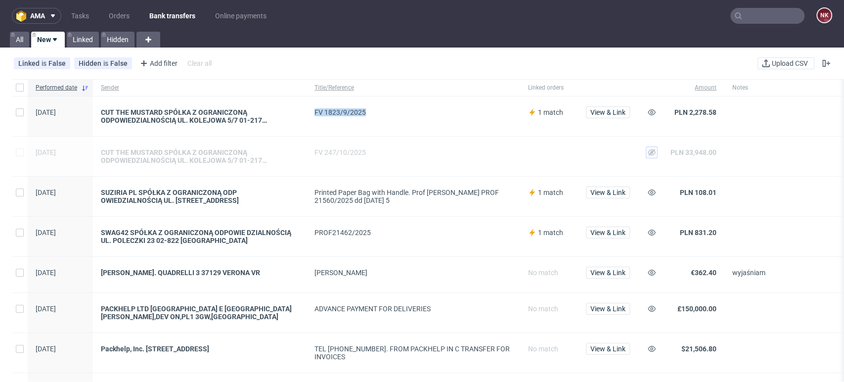
copy div "FV 1823/9/2025"
click at [651, 116] on icon at bounding box center [651, 112] width 8 height 8
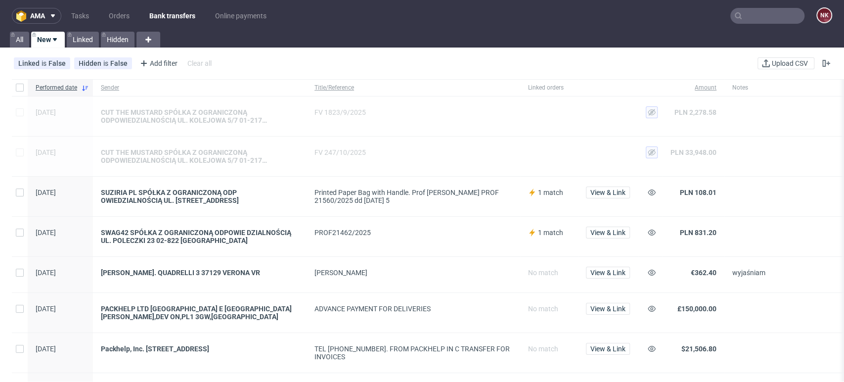
click at [784, 220] on div at bounding box center [806, 236] width 164 height 40
click at [597, 195] on span "View & Link" at bounding box center [607, 192] width 35 height 7
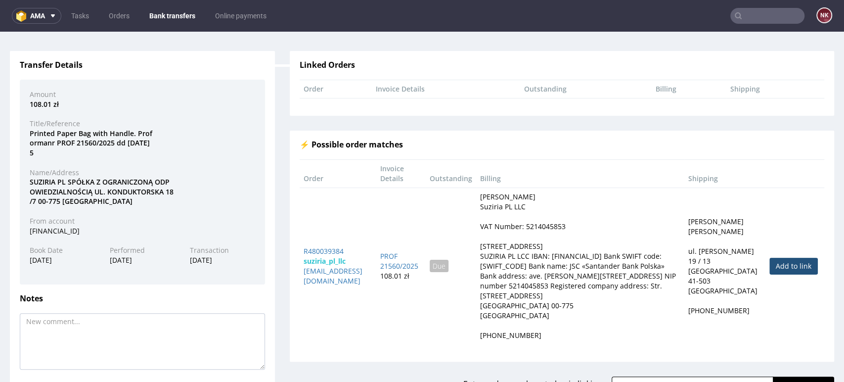
scroll to position [107, 0]
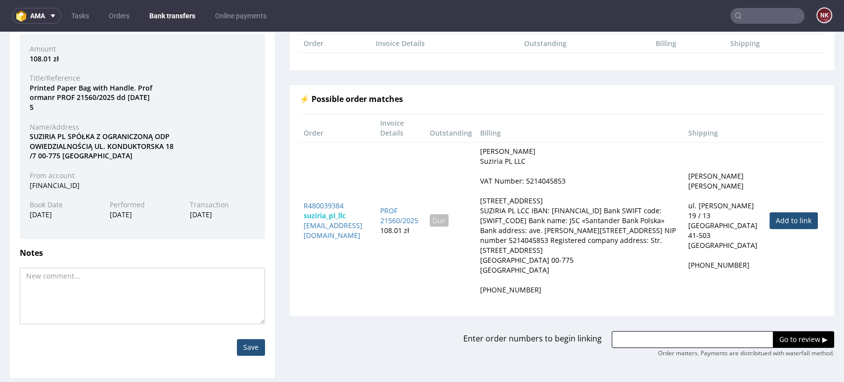
click at [780, 228] on link "Add to link" at bounding box center [793, 220] width 48 height 17
type input "R480039384"
click at [772, 346] on input "Go to review ▶" at bounding box center [802, 339] width 61 height 17
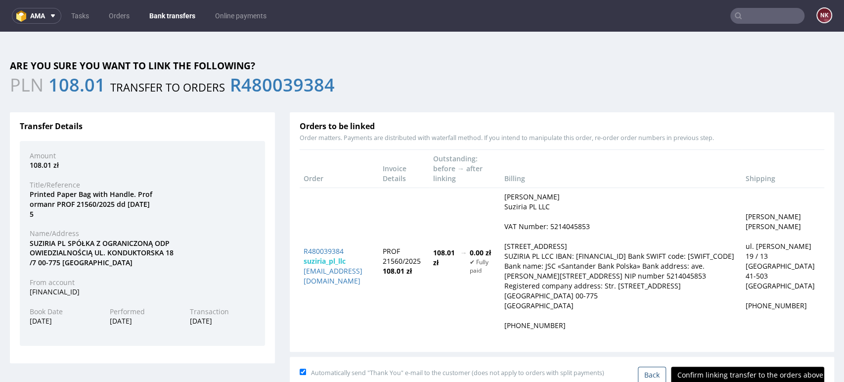
scroll to position [38, 0]
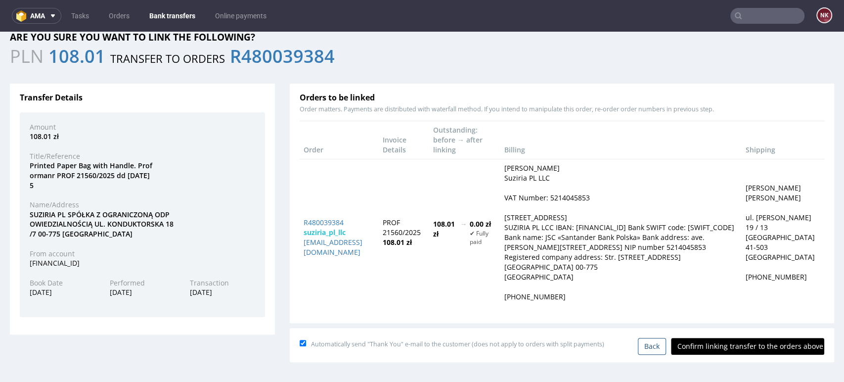
click at [725, 342] on input "Confirm linking transfer to the orders above" at bounding box center [747, 346] width 153 height 17
type input "In progress..."
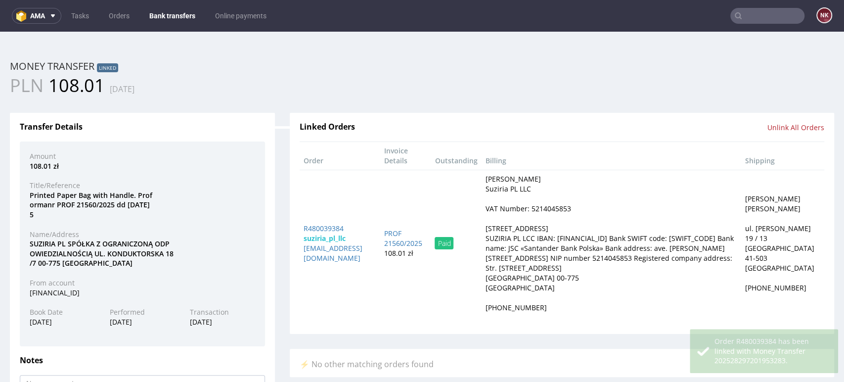
scroll to position [0, 0]
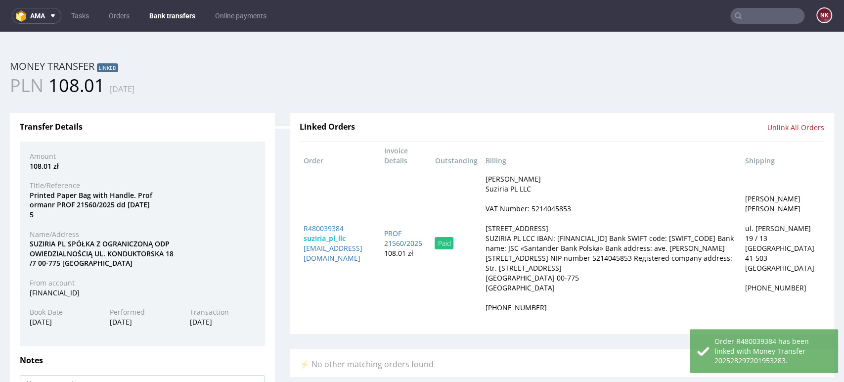
click at [176, 14] on link "Bank transfers" at bounding box center [172, 16] width 58 height 16
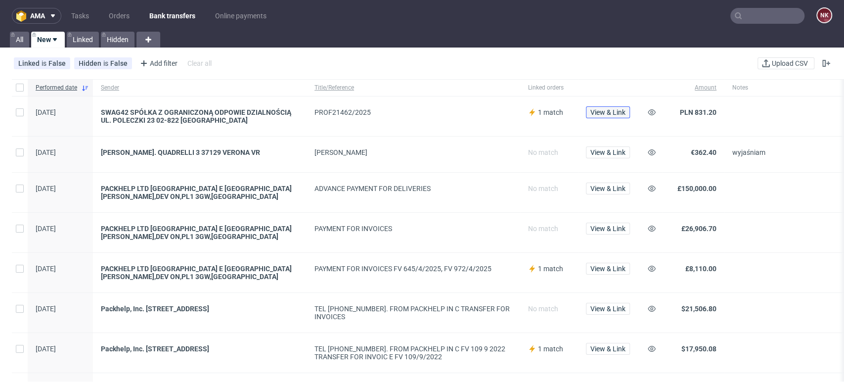
click at [606, 110] on span "View & Link" at bounding box center [607, 112] width 35 height 7
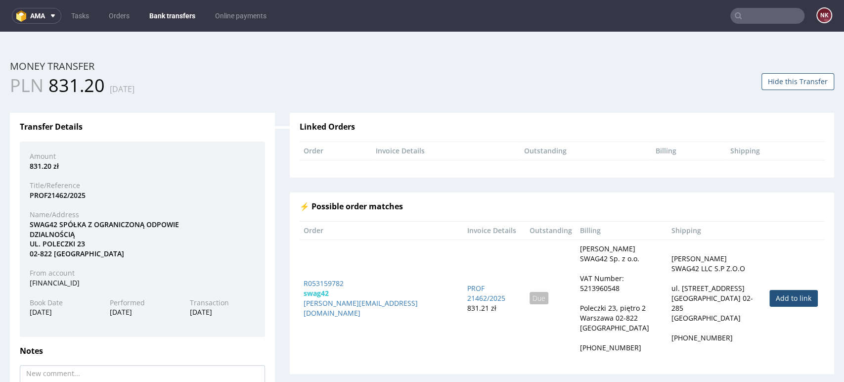
scroll to position [98, 0]
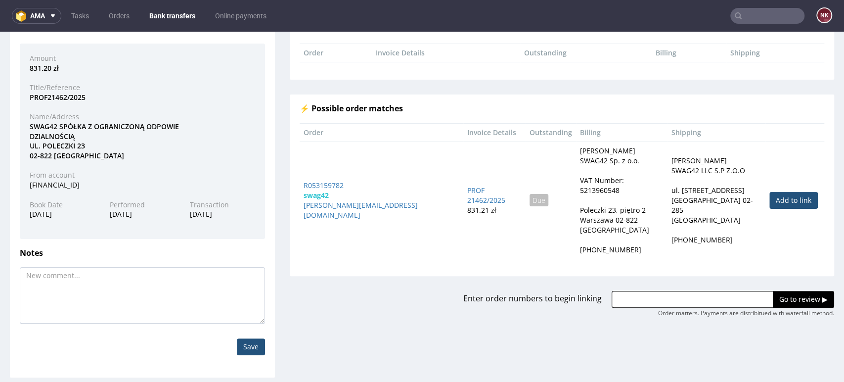
click at [771, 192] on link "Add to link" at bounding box center [793, 200] width 48 height 17
type input "R053159782"
click at [772, 291] on input "Go to review ▶" at bounding box center [802, 299] width 61 height 17
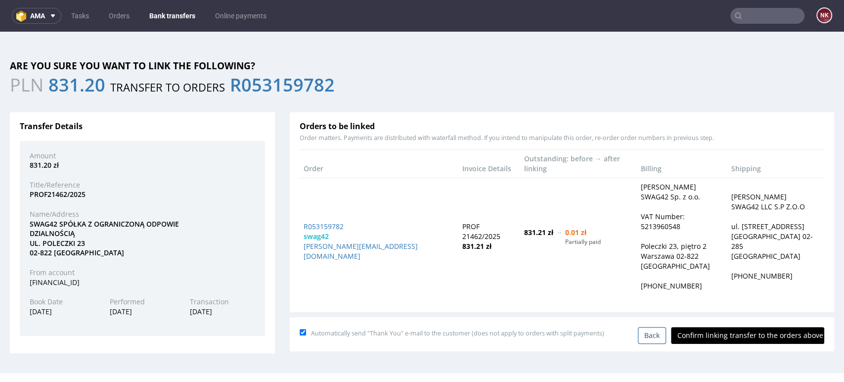
scroll to position [0, 0]
click at [732, 327] on input "Confirm linking transfer to the orders above" at bounding box center [747, 335] width 153 height 17
type input "In progress..."
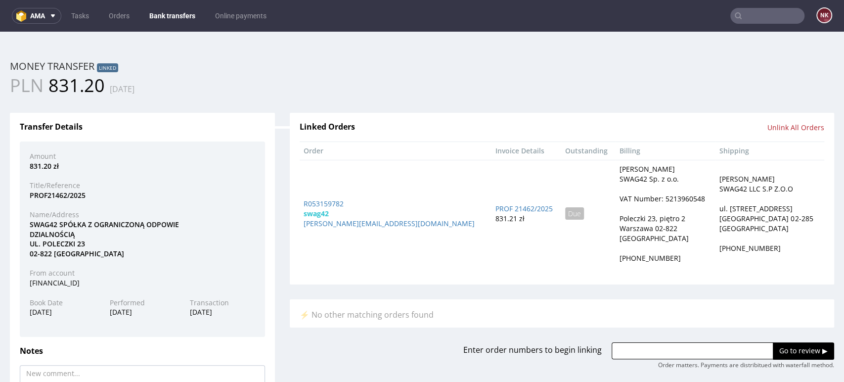
click at [169, 11] on link "Bank transfers" at bounding box center [172, 16] width 58 height 16
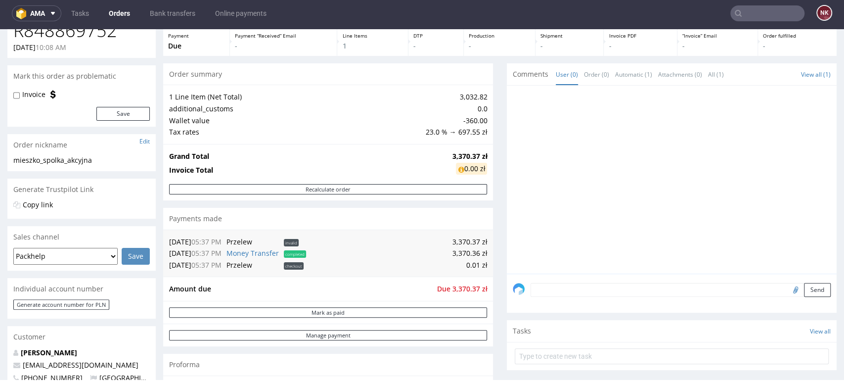
scroll to position [110, 0]
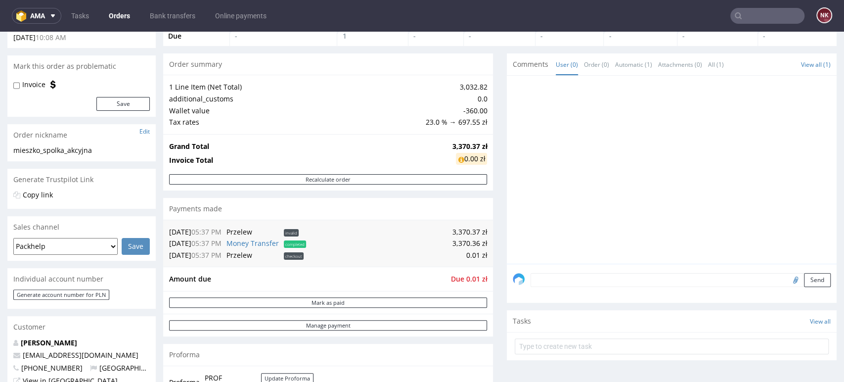
scroll to position [165, 0]
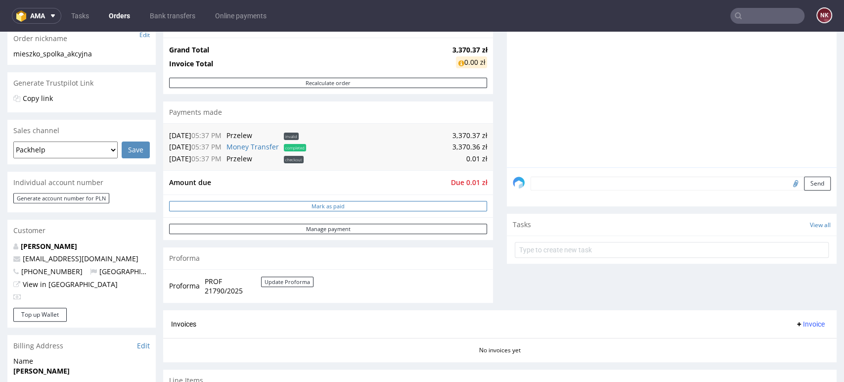
click at [387, 210] on button "Mark as paid" at bounding box center [328, 206] width 318 height 10
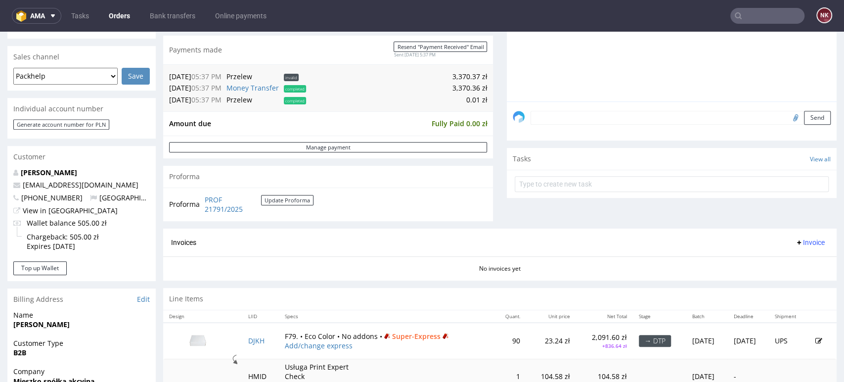
scroll to position [329, 0]
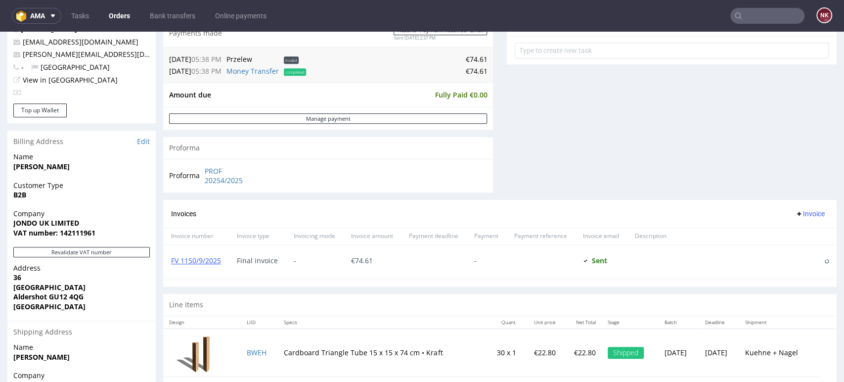
scroll to position [439, 0]
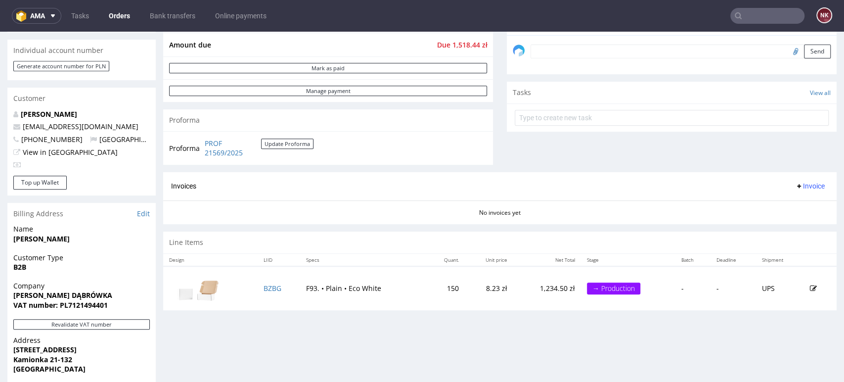
scroll to position [384, 0]
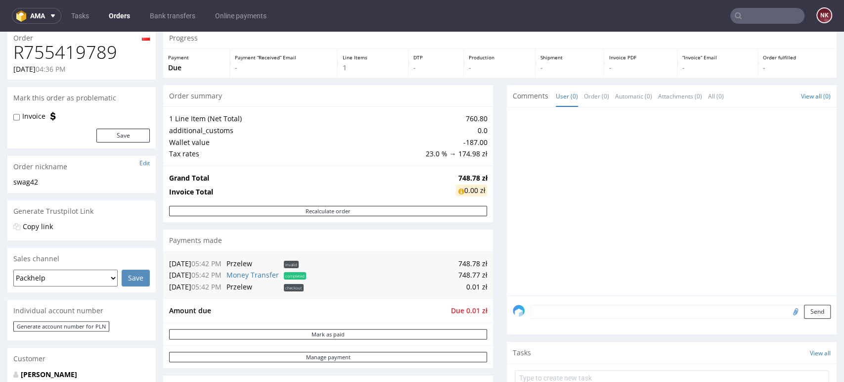
scroll to position [55, 0]
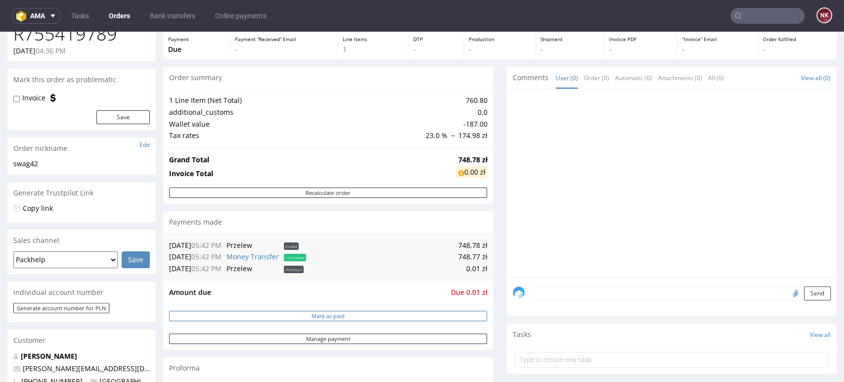
click at [333, 314] on button "Mark as paid" at bounding box center [328, 315] width 318 height 10
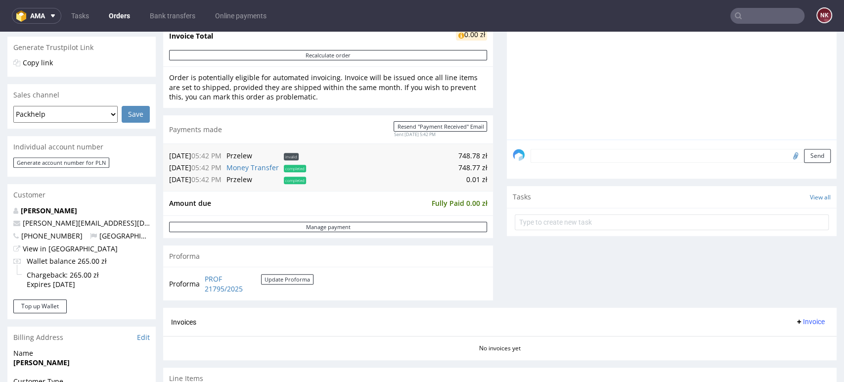
scroll to position [219, 0]
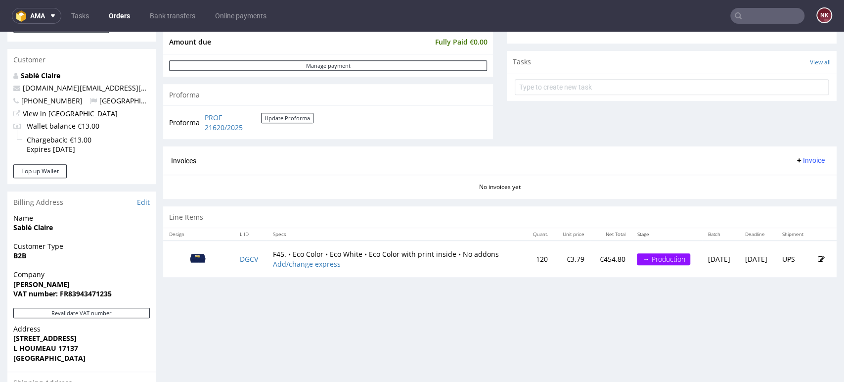
scroll to position [384, 0]
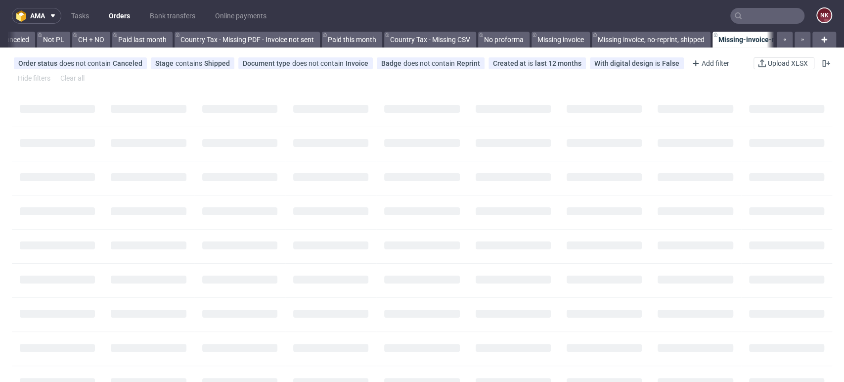
click at [766, 19] on input "text" at bounding box center [767, 16] width 74 height 16
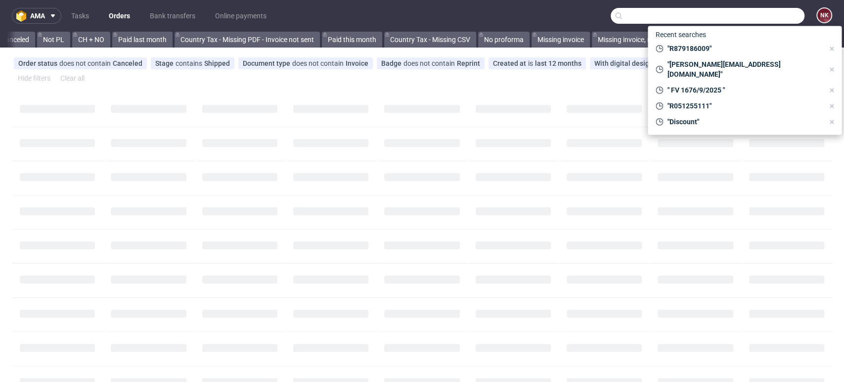
paste input "Jewelry"
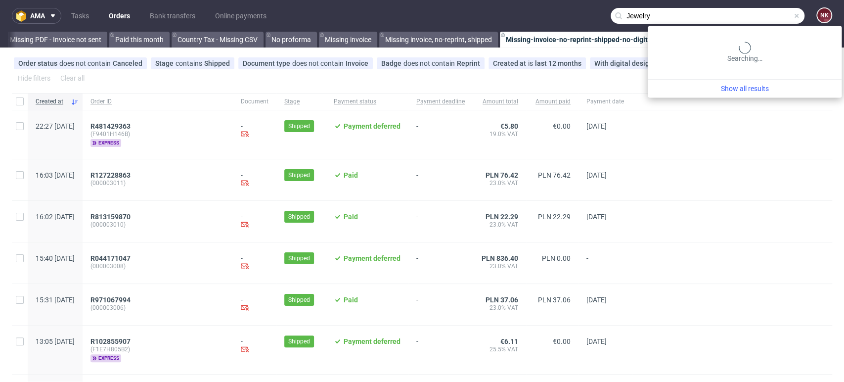
scroll to position [0, 1361]
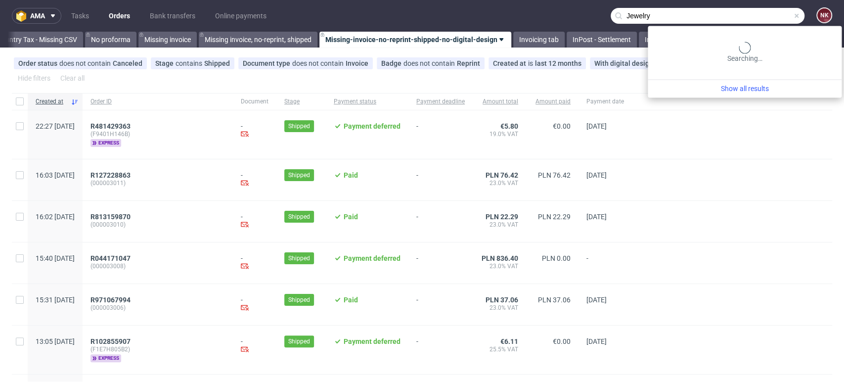
type input "Jewelry"
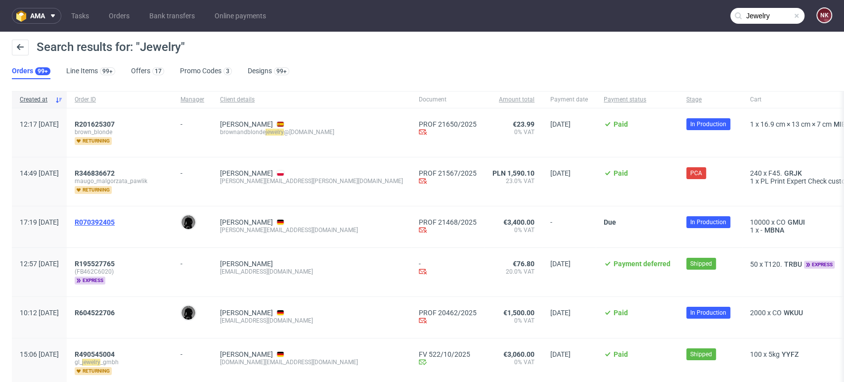
click at [115, 222] on span "R070392405" at bounding box center [95, 222] width 40 height 8
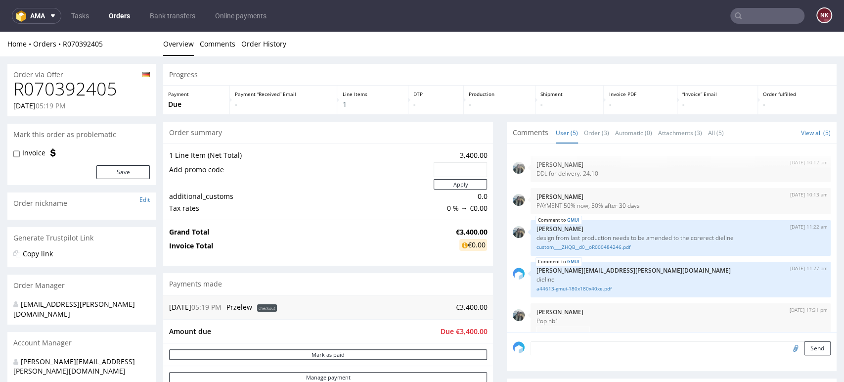
scroll to position [88, 0]
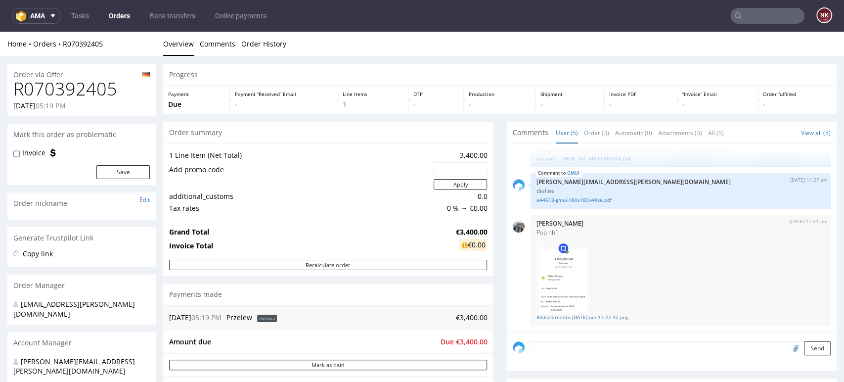
click at [95, 93] on h1 "R070392405" at bounding box center [81, 89] width 136 height 20
copy h1 "R070392405"
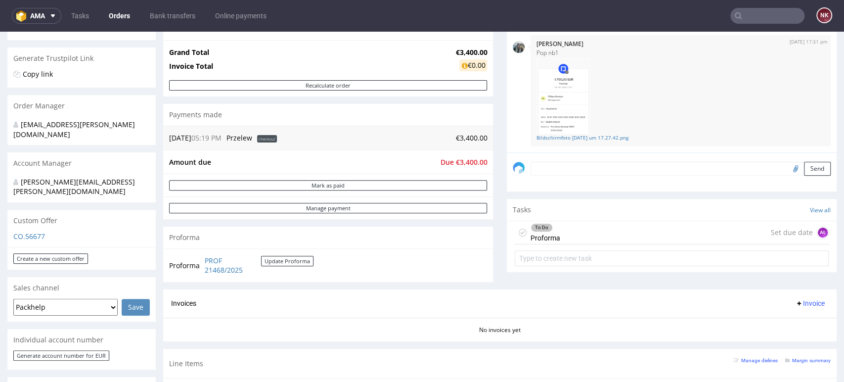
scroll to position [165, 0]
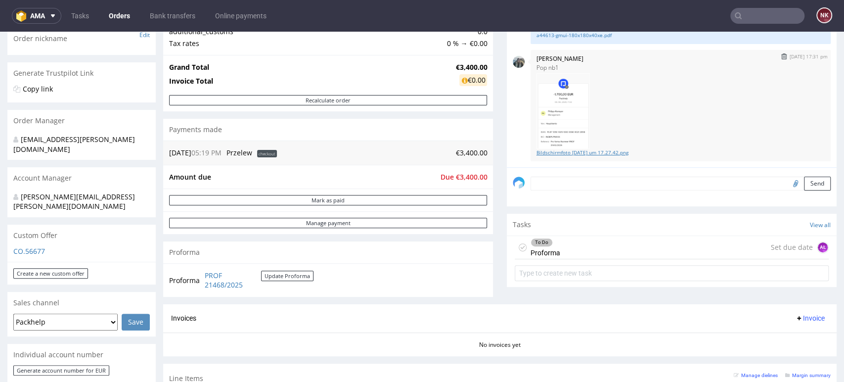
click at [593, 149] on link "Bildschirmfoto 2025-10-08 um 17.27.42.png" at bounding box center [680, 152] width 288 height 7
click at [627, 256] on div "To Do Proforma Set due date AŁ" at bounding box center [671, 247] width 314 height 23
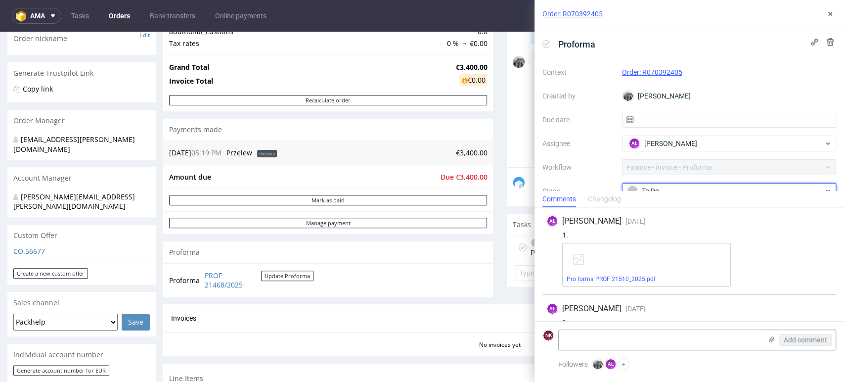
click at [685, 185] on span "To Do" at bounding box center [725, 191] width 198 height 12
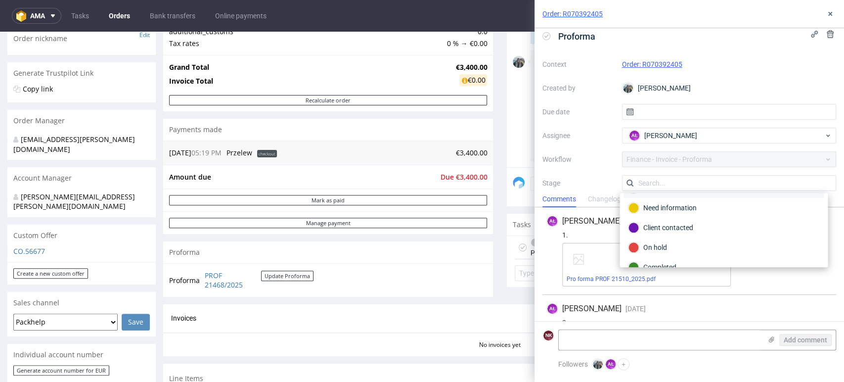
scroll to position [71, 0]
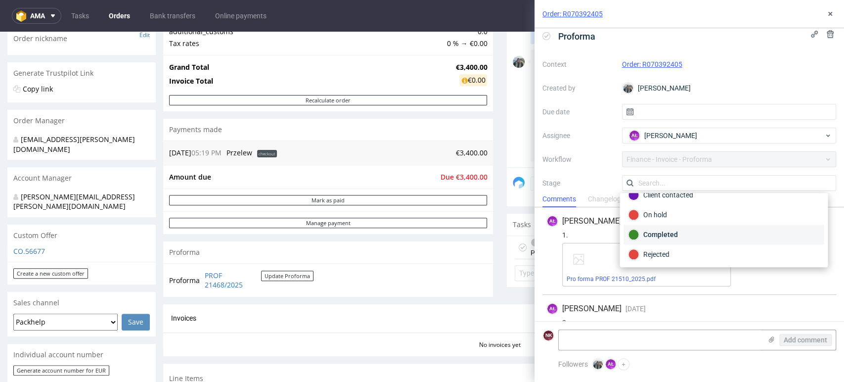
click at [672, 232] on div "Completed" at bounding box center [723, 234] width 191 height 11
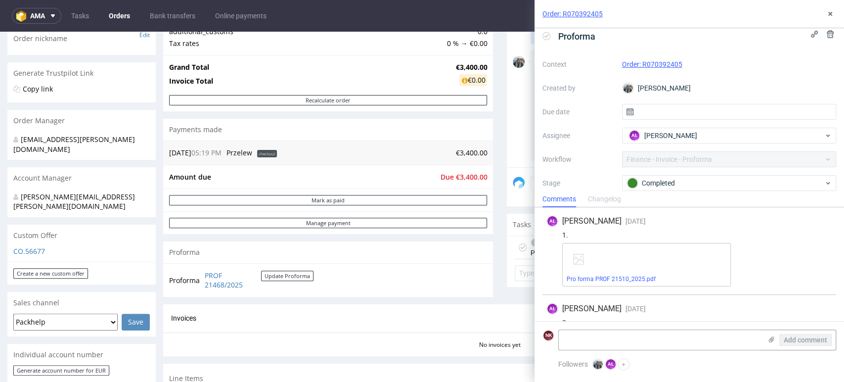
click at [822, 15] on div "Order: R070392405" at bounding box center [688, 14] width 309 height 28
click at [827, 15] on icon at bounding box center [830, 14] width 8 height 8
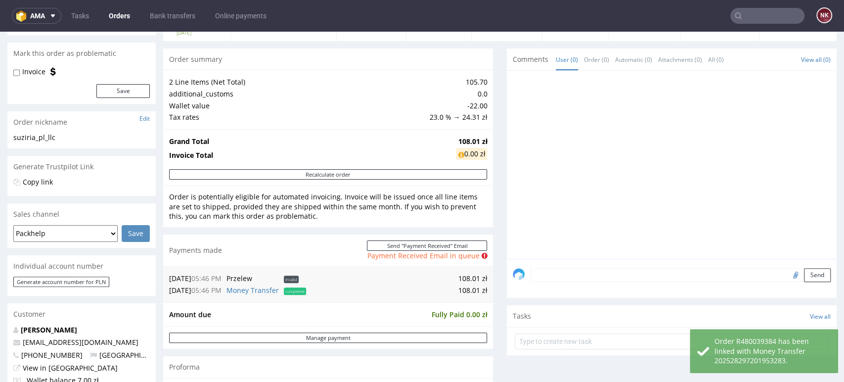
scroll to position [219, 0]
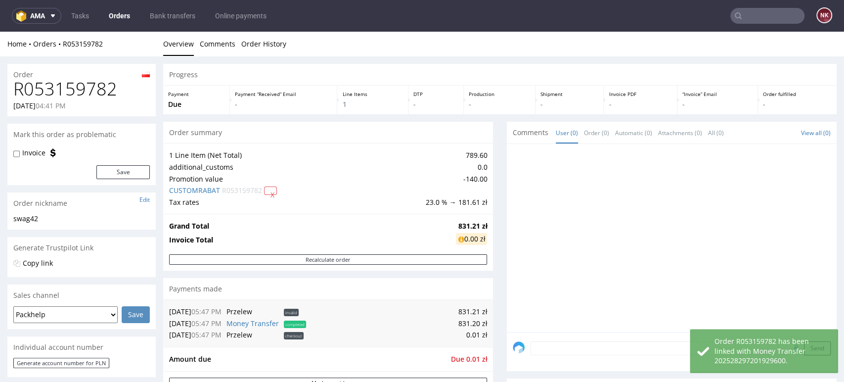
scroll to position [110, 0]
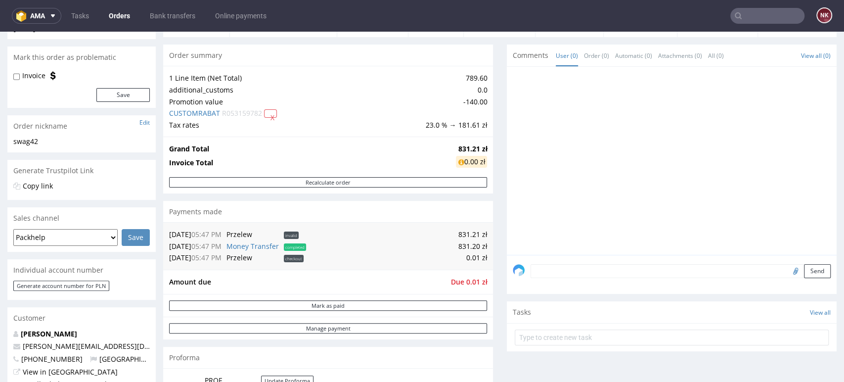
scroll to position [165, 0]
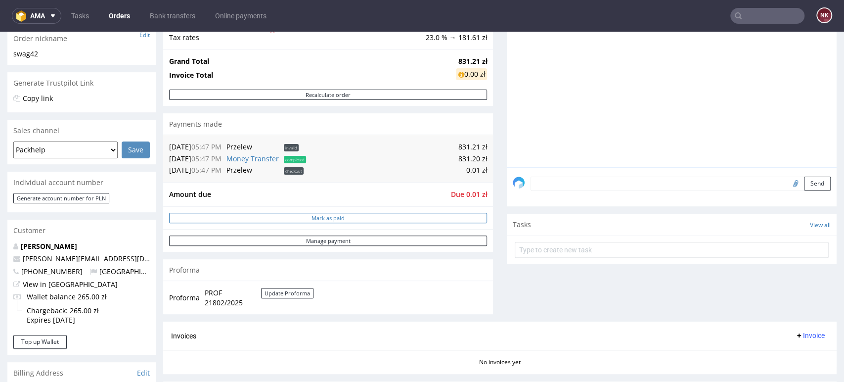
click at [375, 214] on button "Mark as paid" at bounding box center [328, 218] width 318 height 10
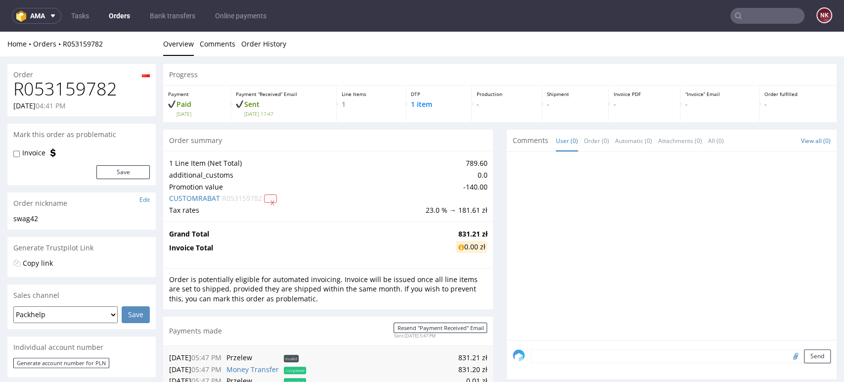
scroll to position [0, 0]
